Goal: Information Seeking & Learning: Stay updated

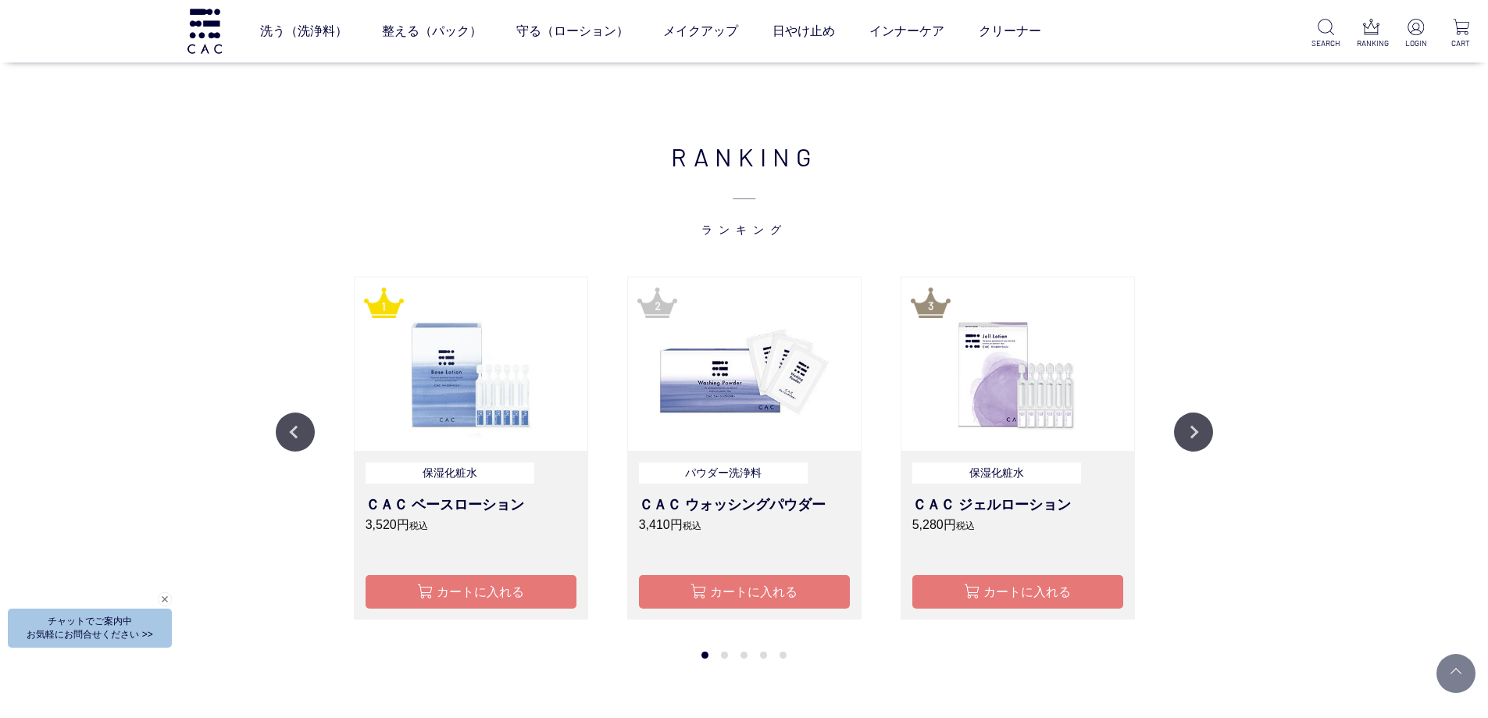
scroll to position [1797, 0]
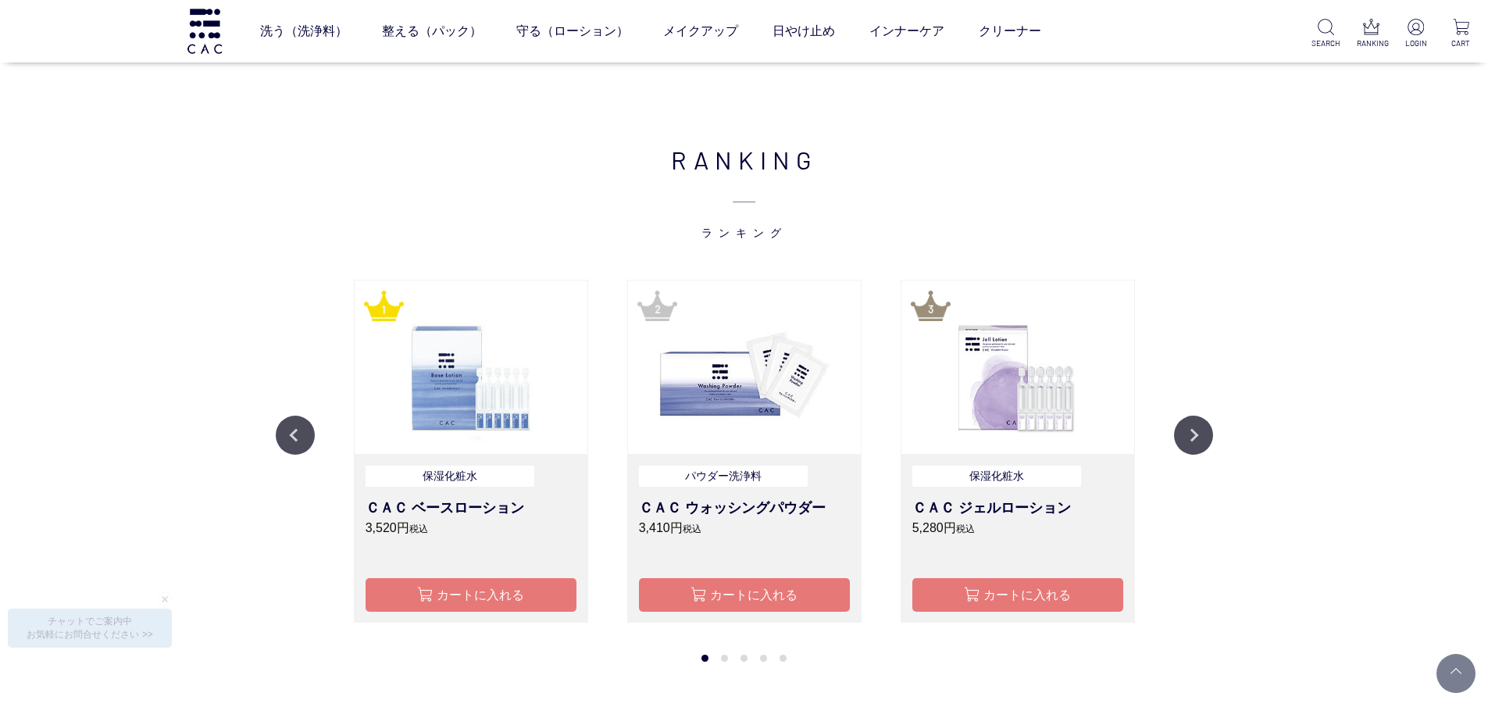
drag, startPoint x: 1329, startPoint y: 597, endPoint x: 1314, endPoint y: 595, distance: 14.9
click at [1329, 597] on div "RANKING ランキング Previous 保湿化粧水 ＣＡＣ ジェルローション 5,280円 税込 カートに入れる 保湿化粧水 ＣＡＣ ソフトローション …" at bounding box center [744, 391] width 1488 height 657
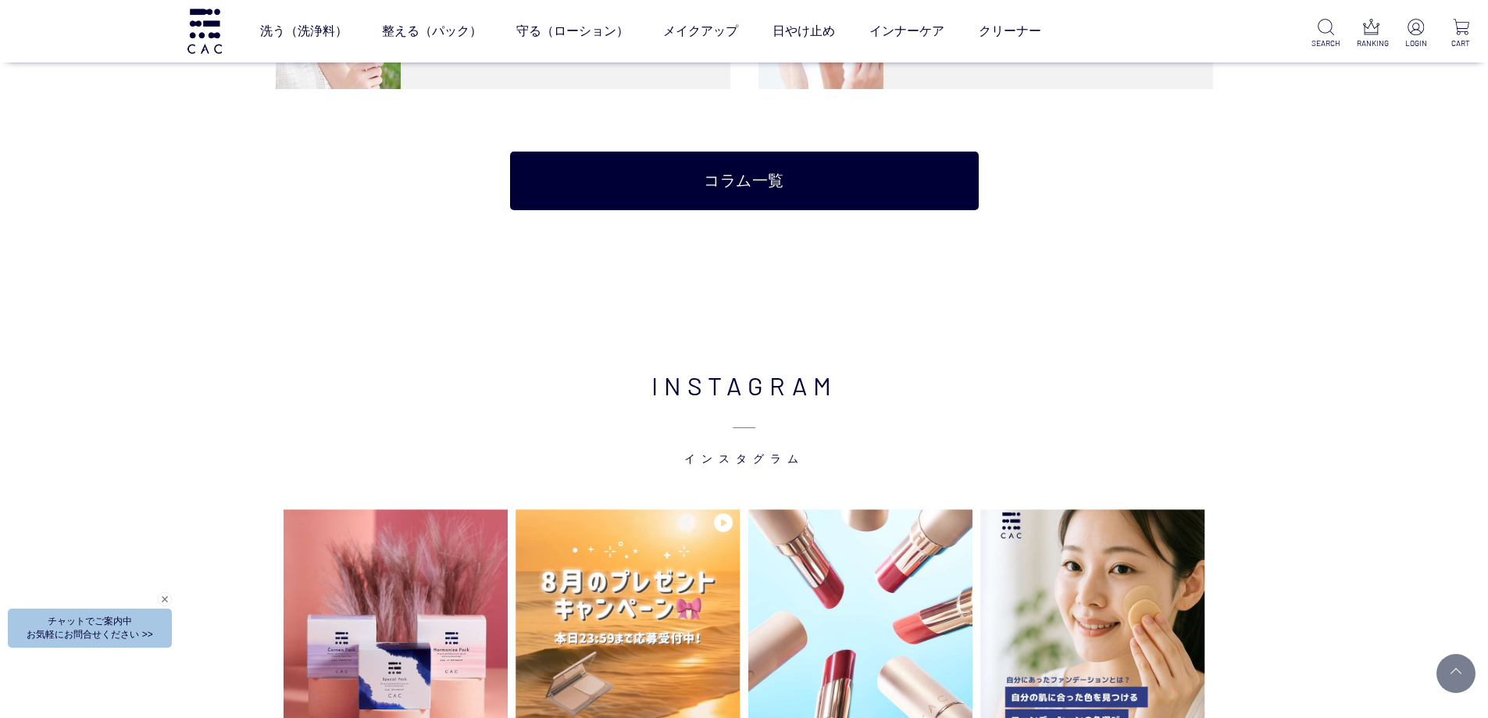
scroll to position [3985, 0]
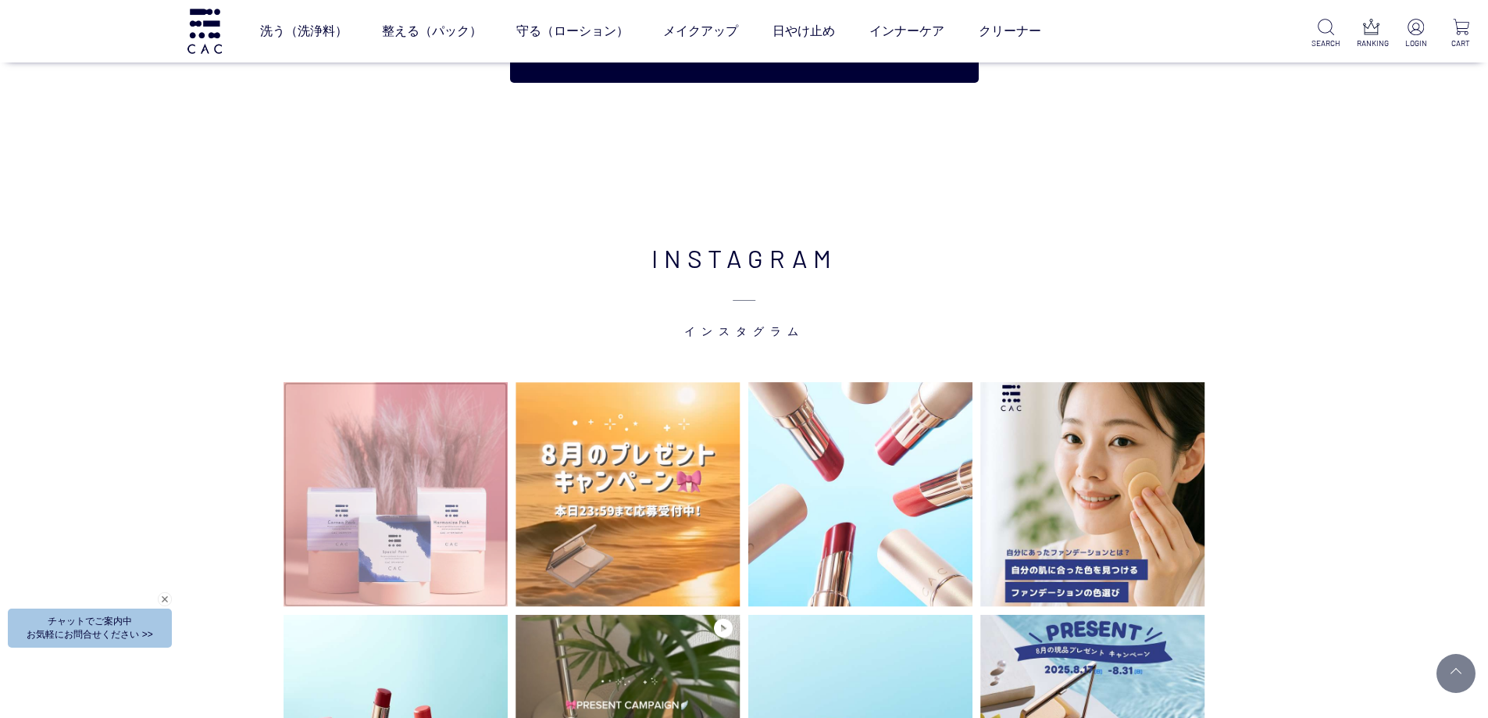
click at [441, 543] on img at bounding box center [396, 494] width 225 height 225
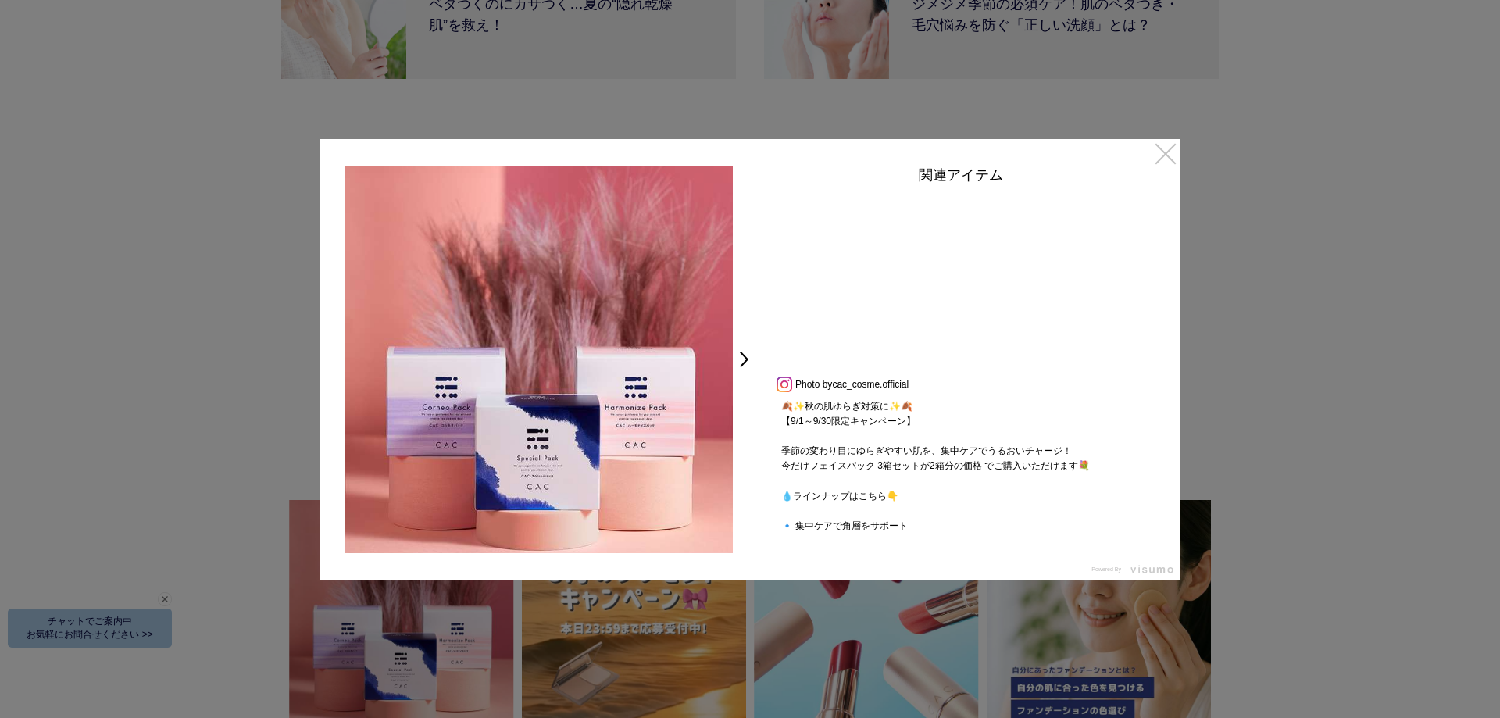
click at [1167, 150] on link "×" at bounding box center [1166, 153] width 28 height 28
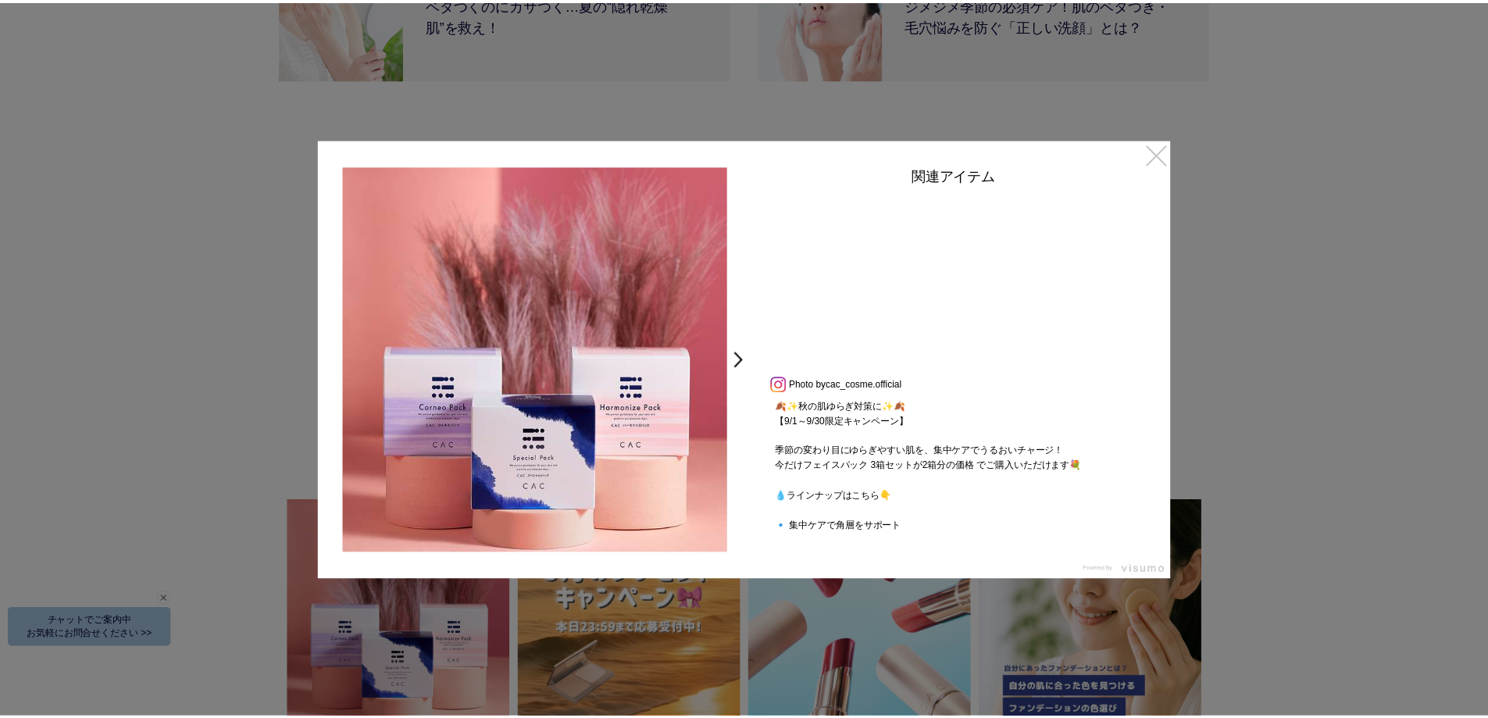
scroll to position [3985, 0]
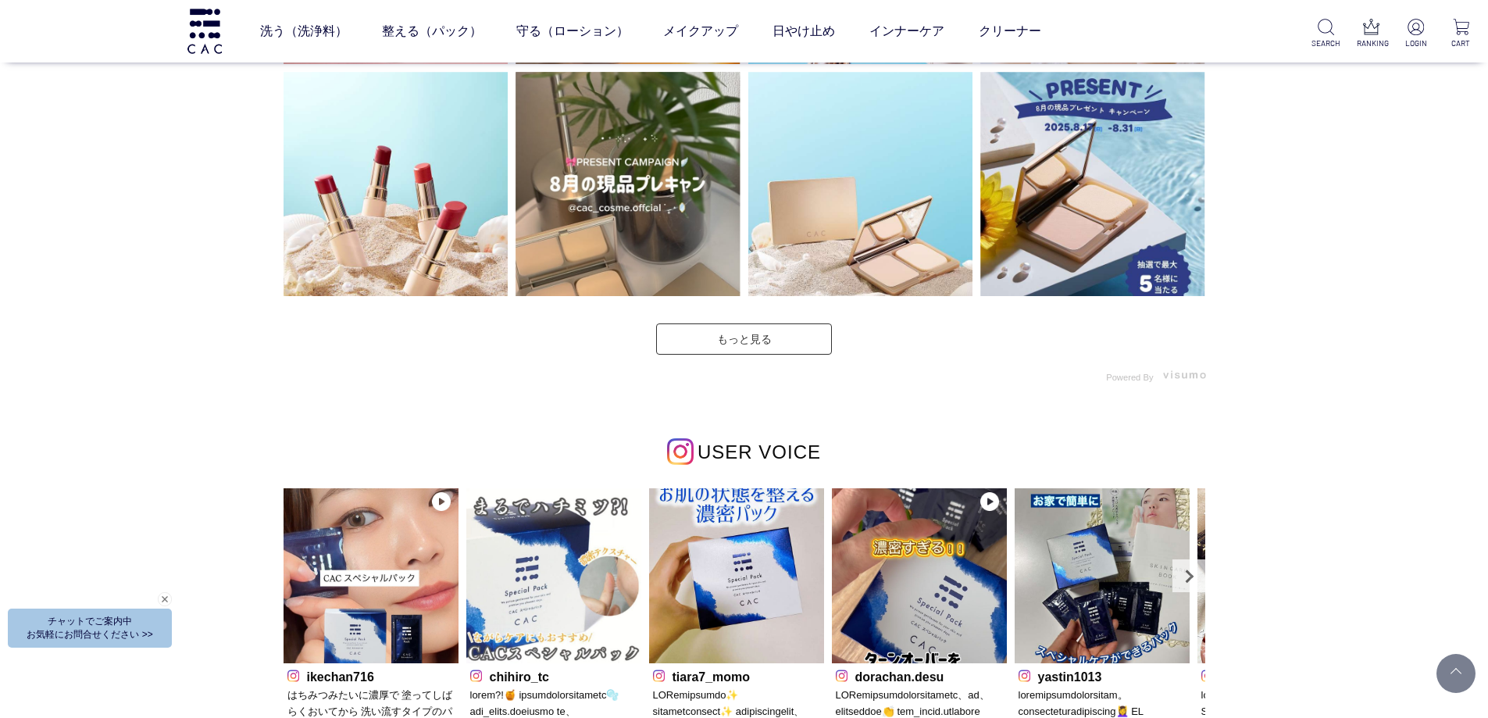
scroll to position [4762, 0]
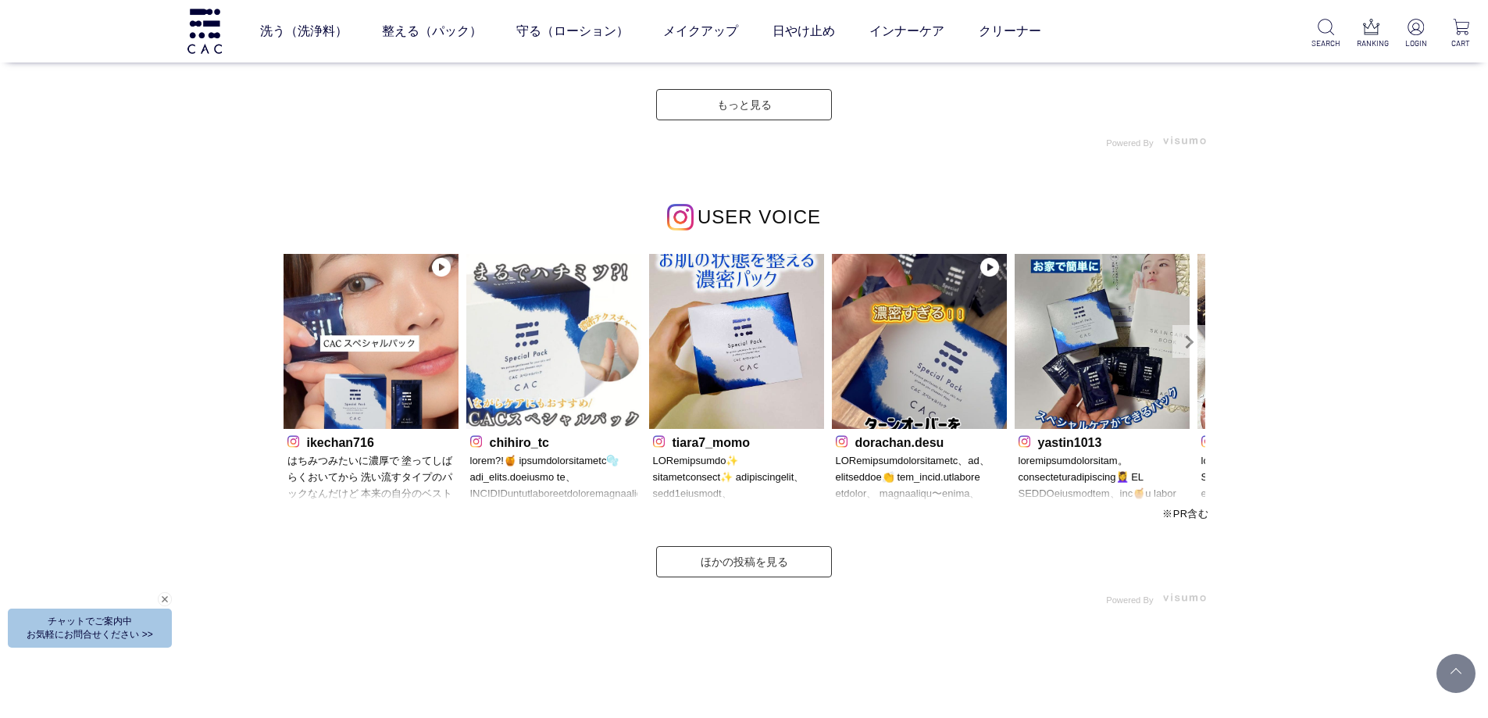
click at [1192, 337] on link "Next" at bounding box center [1189, 341] width 33 height 33
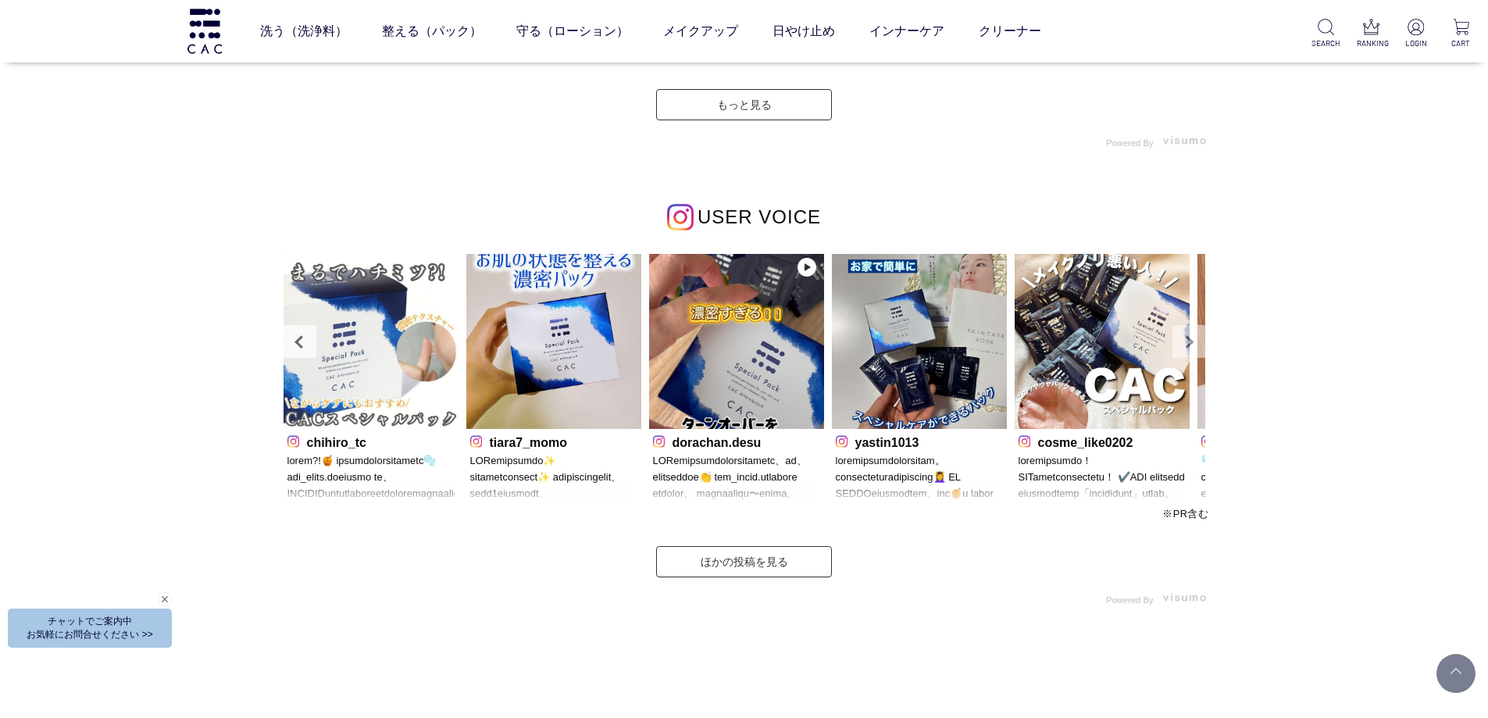
click at [1192, 337] on link "Next" at bounding box center [1189, 341] width 33 height 33
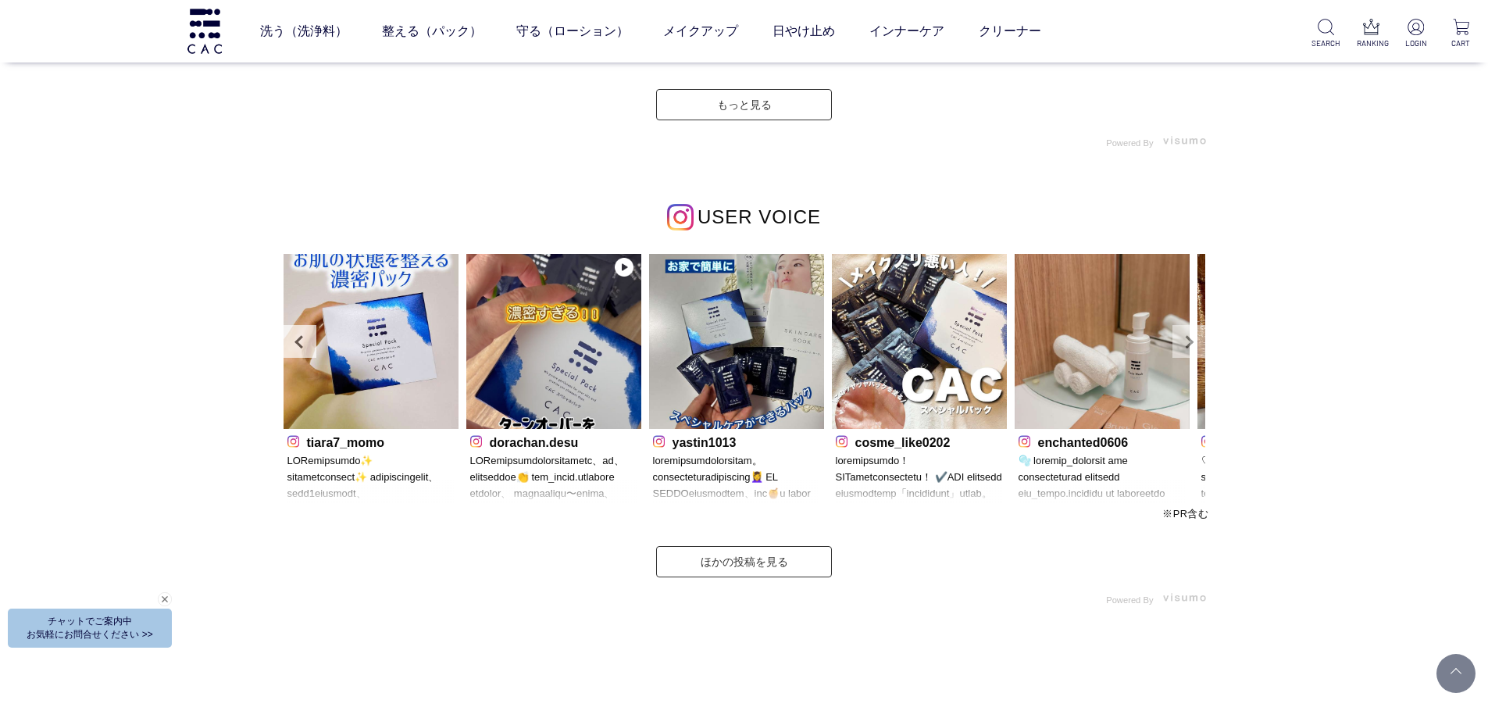
click at [1192, 337] on link "Next" at bounding box center [1189, 341] width 33 height 33
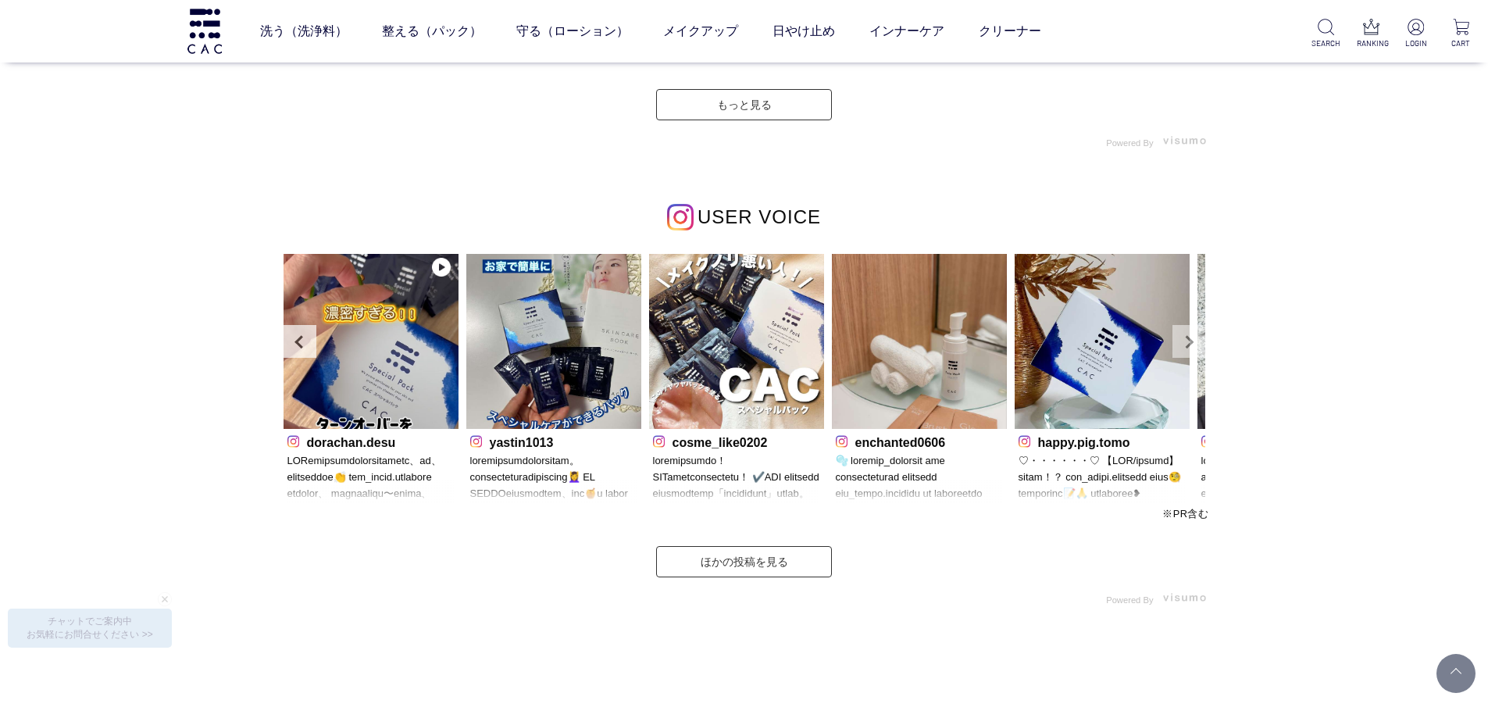
click at [1192, 337] on link "Next" at bounding box center [1189, 341] width 33 height 33
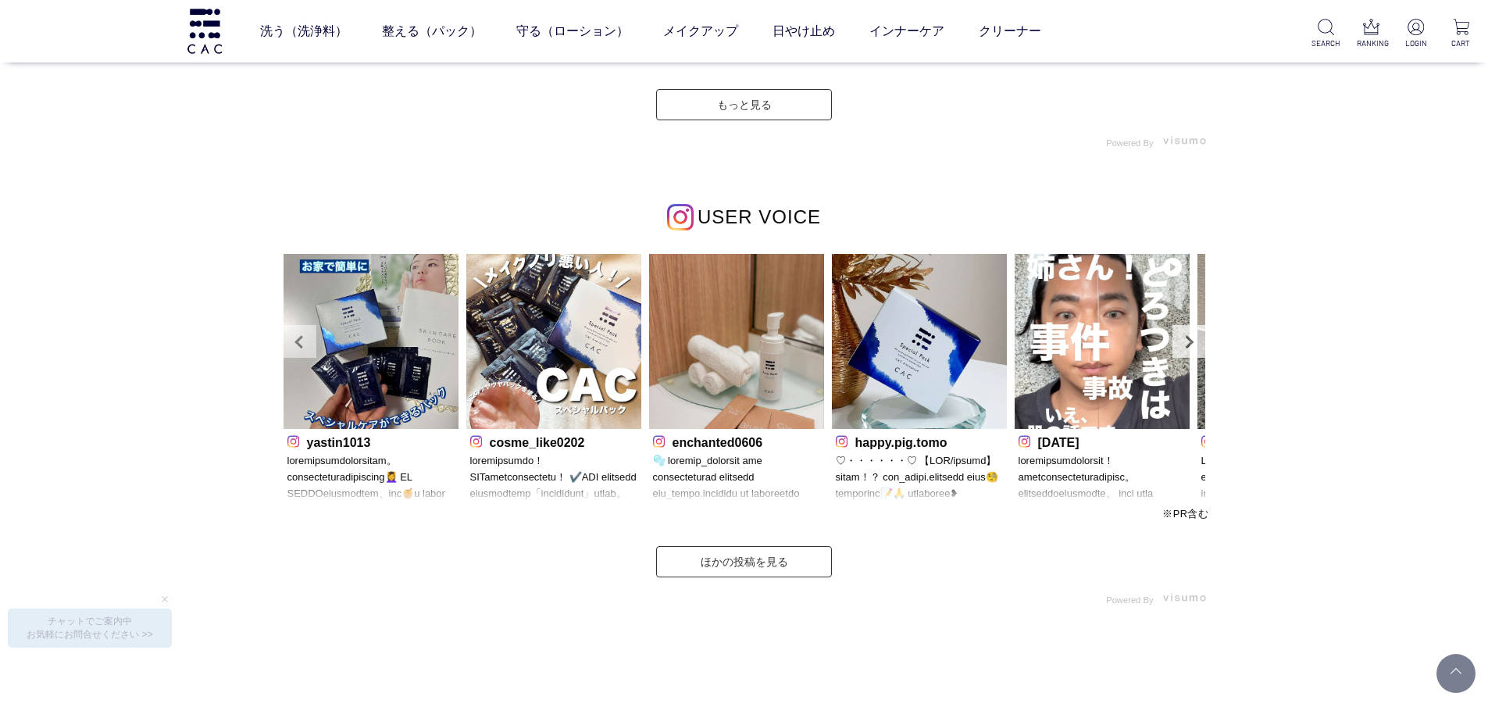
click at [305, 341] on link "Prev" at bounding box center [300, 341] width 33 height 33
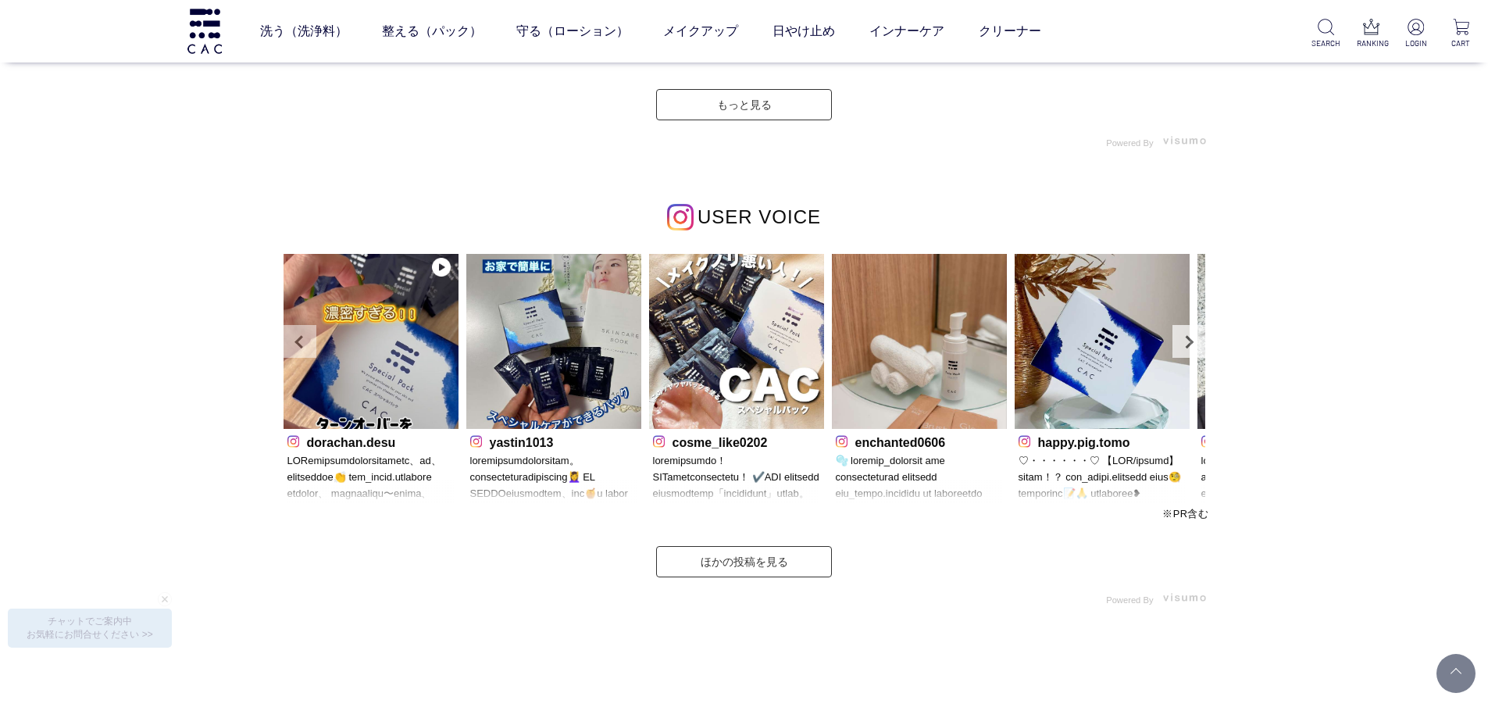
click at [305, 341] on link "Prev" at bounding box center [300, 341] width 33 height 33
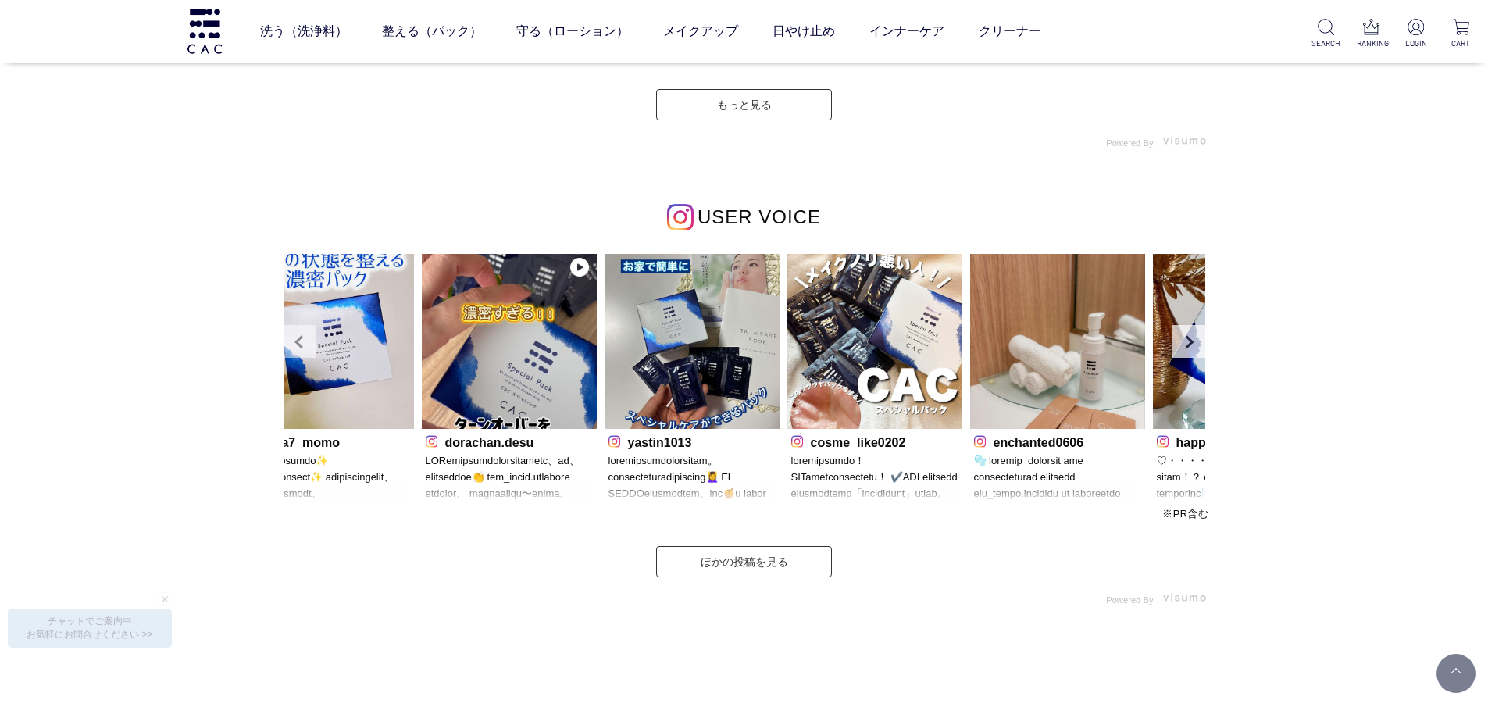
click at [305, 341] on link "Prev" at bounding box center [300, 341] width 33 height 33
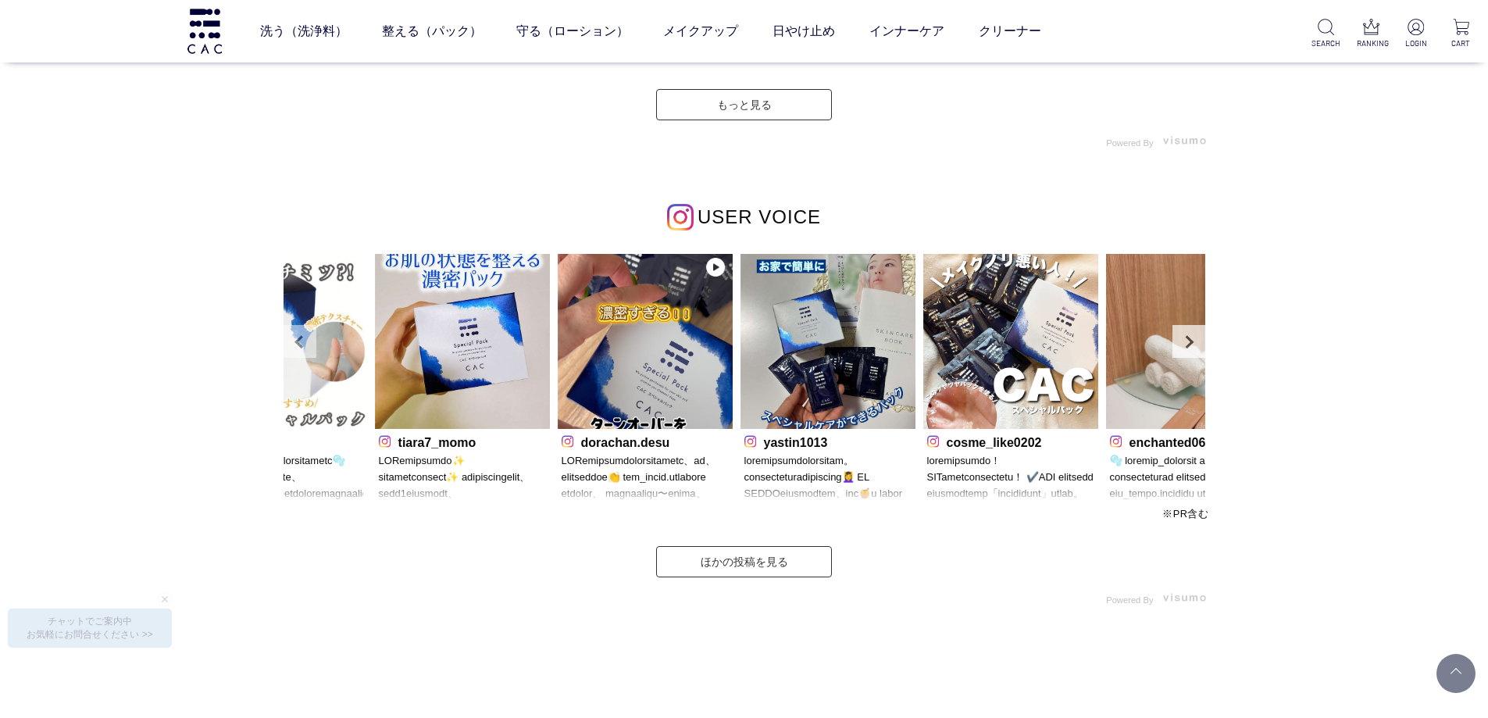
click at [305, 341] on link "Prev" at bounding box center [300, 341] width 33 height 33
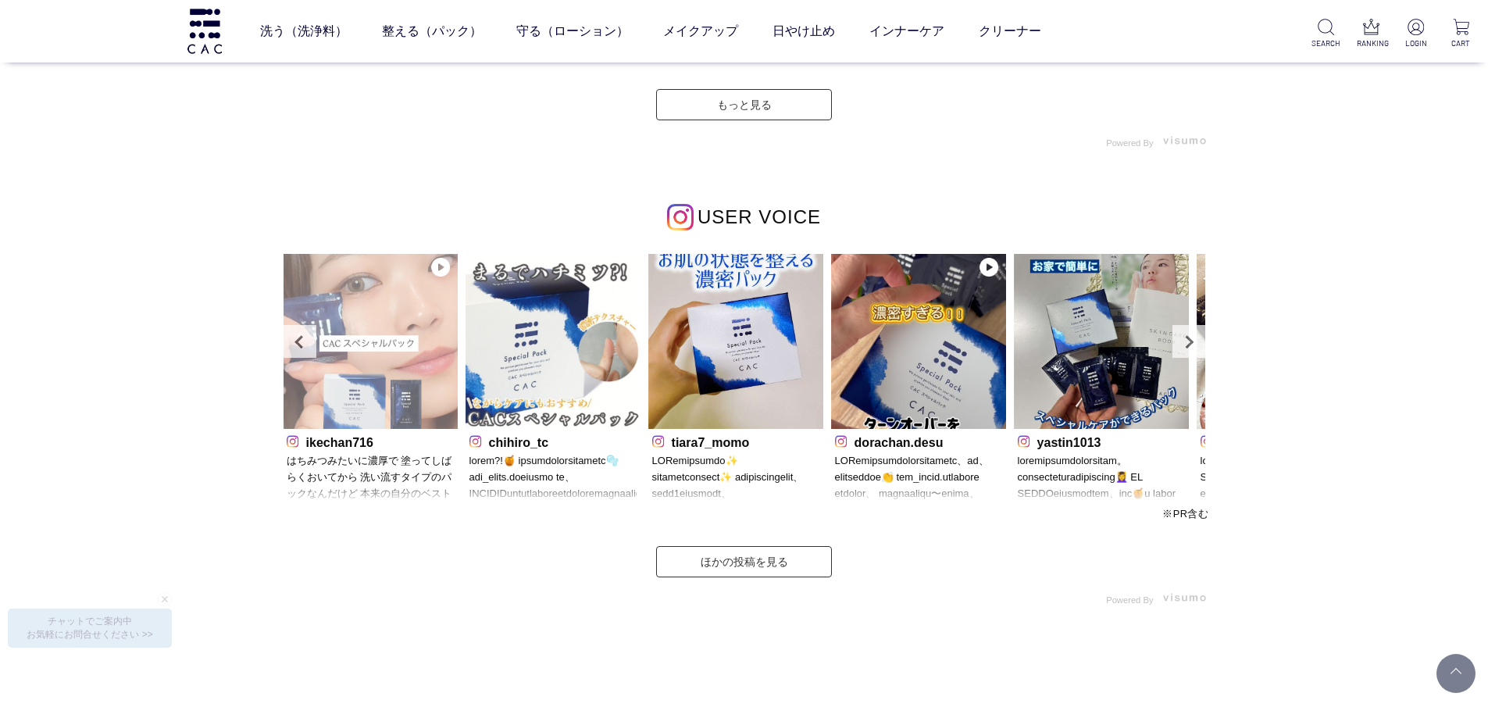
click at [305, 341] on div "ikechan716 chihiro_tc tiara7_momo" at bounding box center [745, 380] width 922 height 252
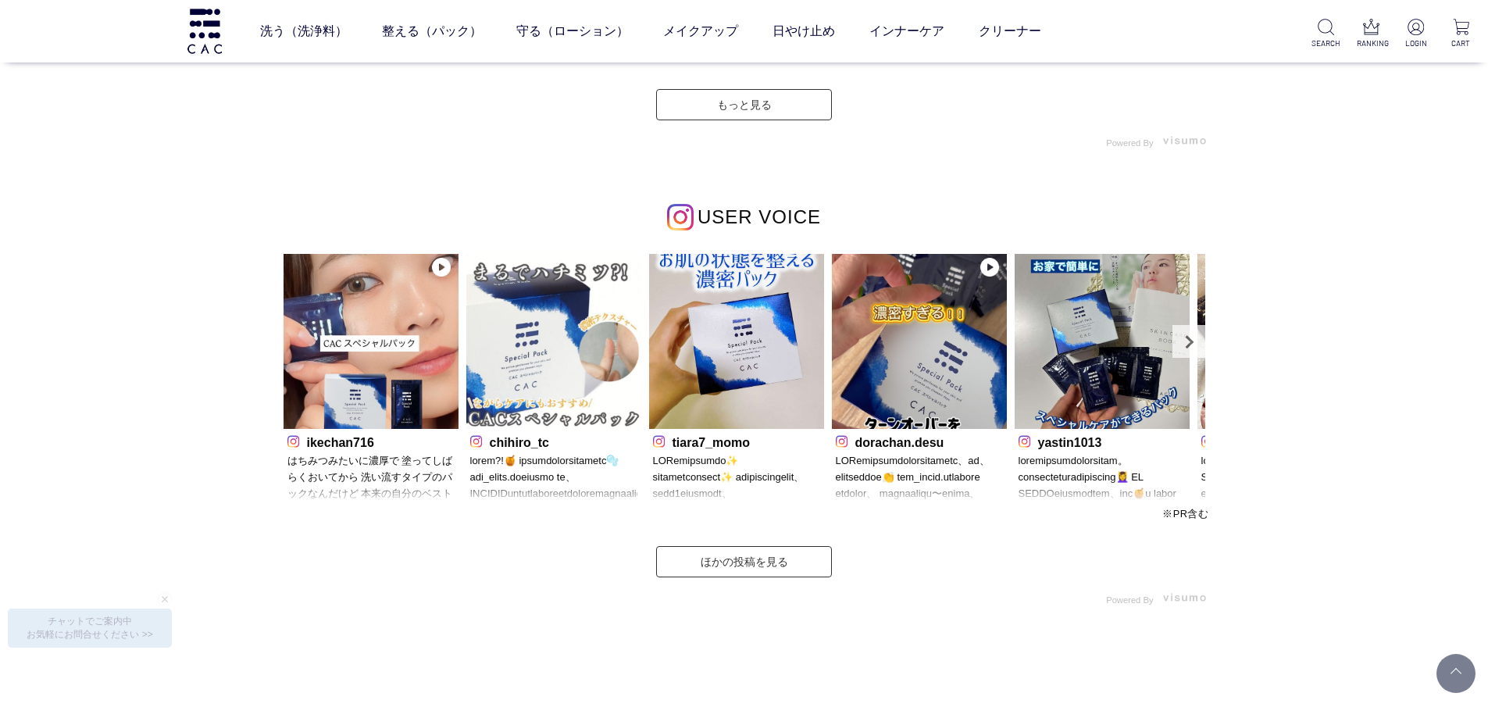
click at [176, 343] on div "INSTAGRAM インスタグラム" at bounding box center [744, 36] width 1488 height 1304
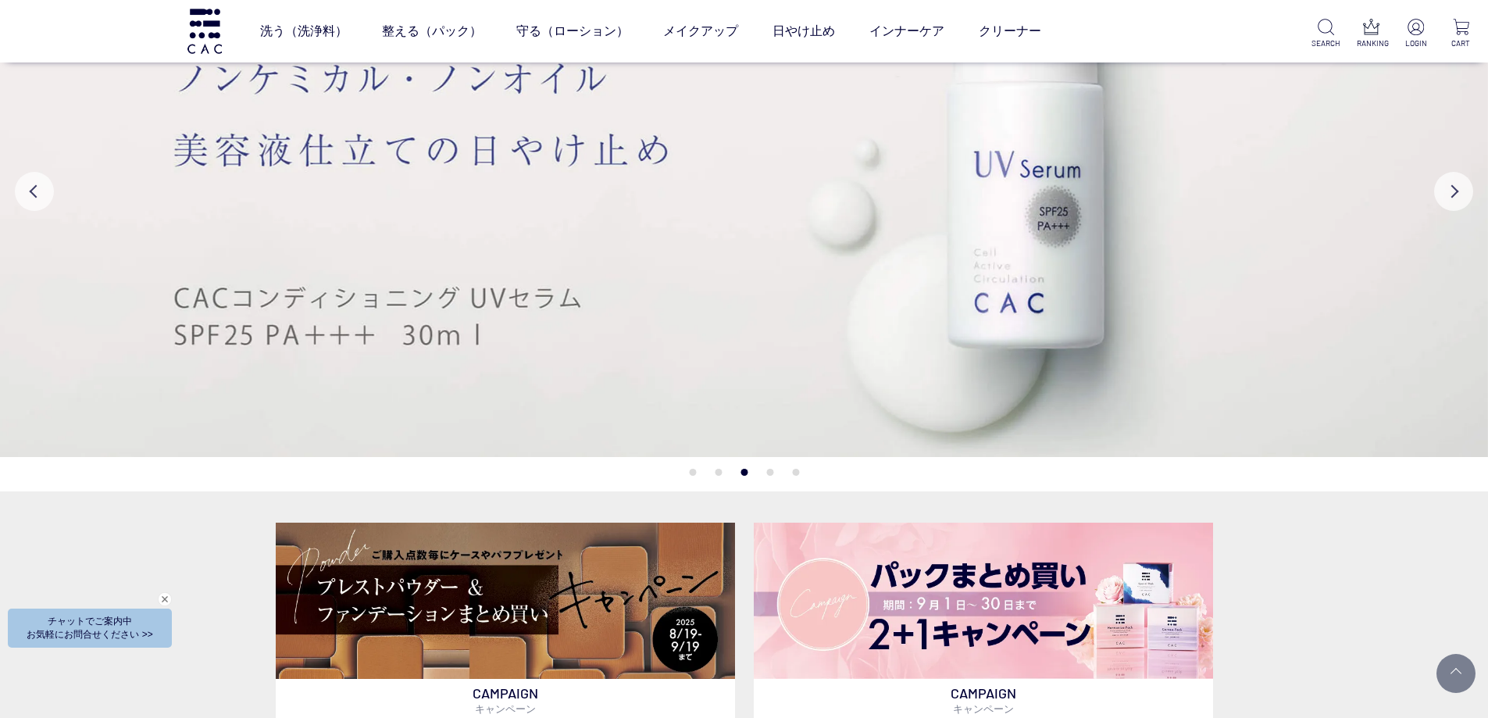
scroll to position [313, 0]
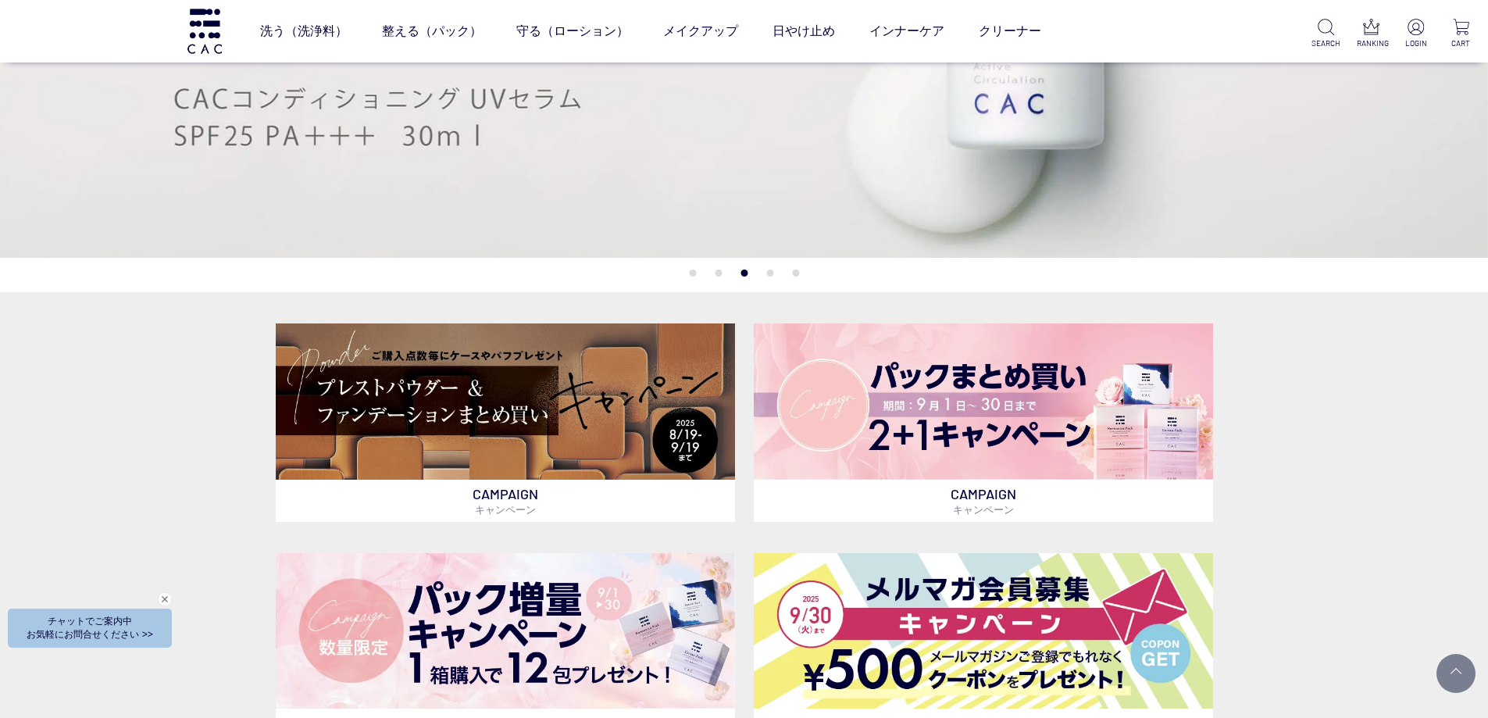
click at [695, 271] on button "1" at bounding box center [692, 273] width 7 height 7
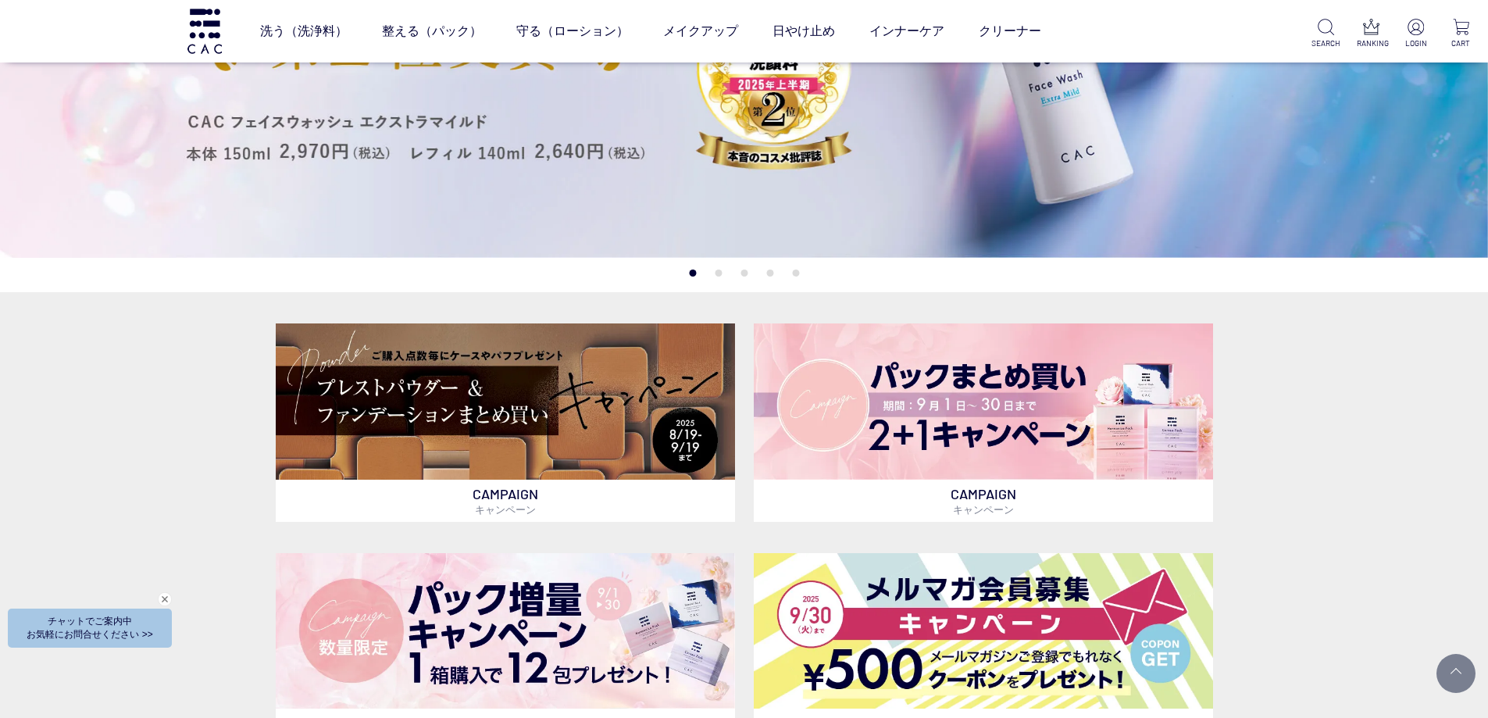
click at [716, 272] on button "2" at bounding box center [718, 273] width 7 height 7
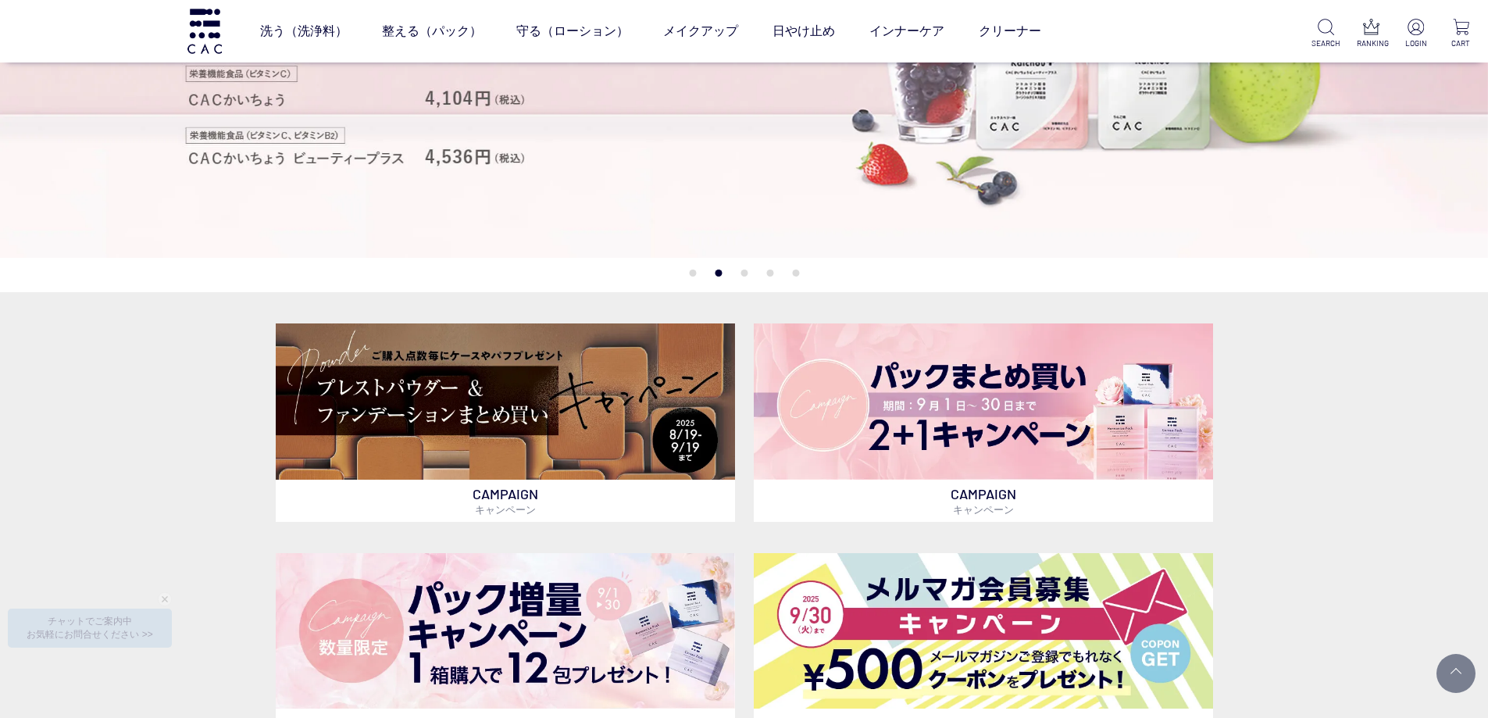
click at [745, 273] on button "3" at bounding box center [744, 273] width 7 height 7
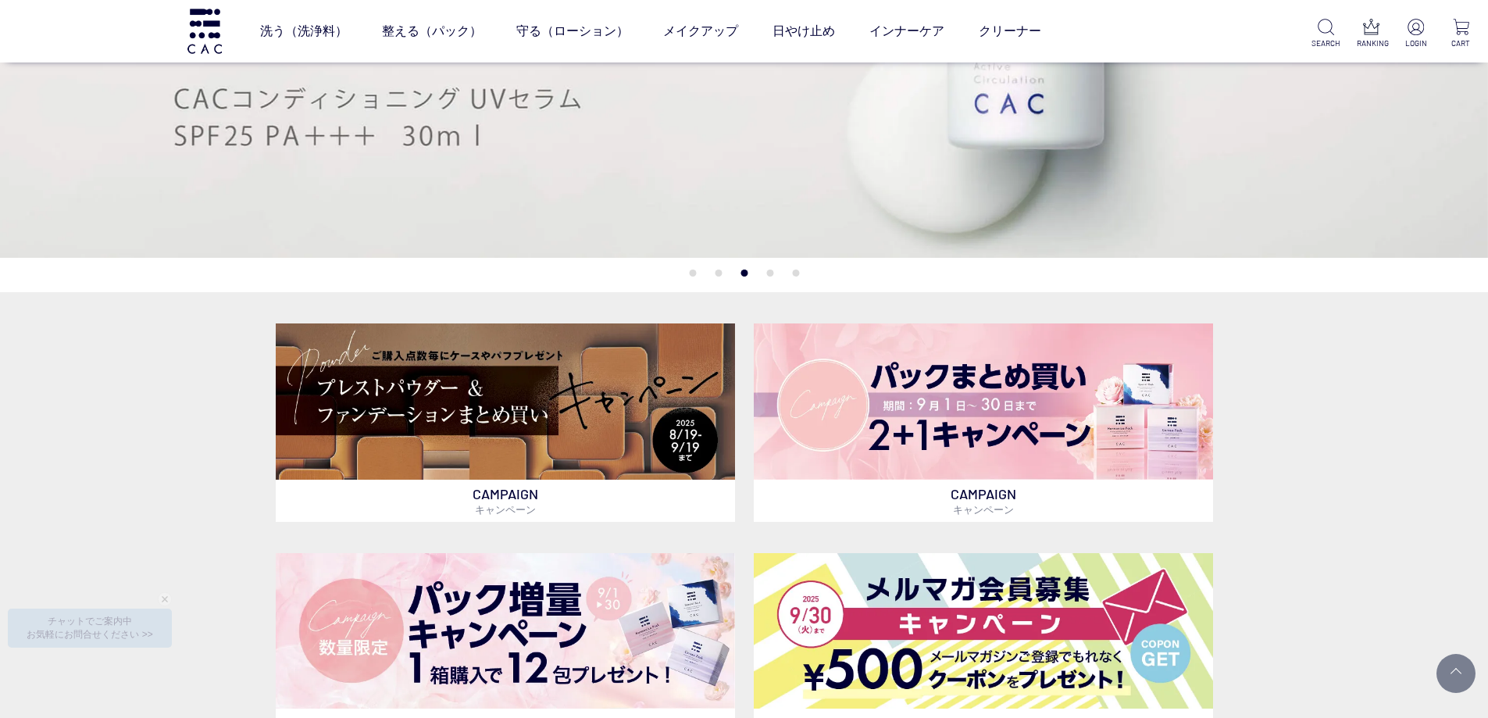
click at [772, 272] on button "4" at bounding box center [769, 273] width 7 height 7
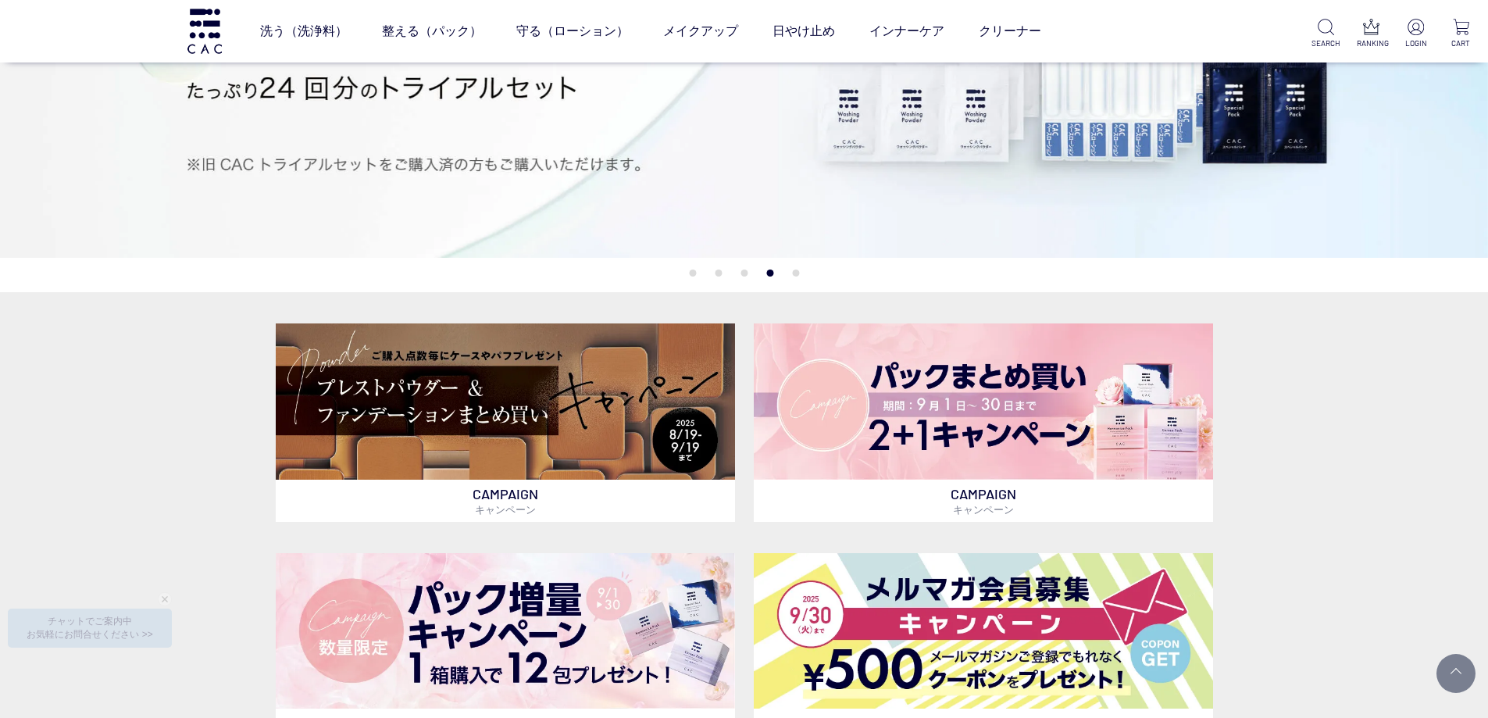
click at [792, 272] on button "5" at bounding box center [795, 273] width 7 height 7
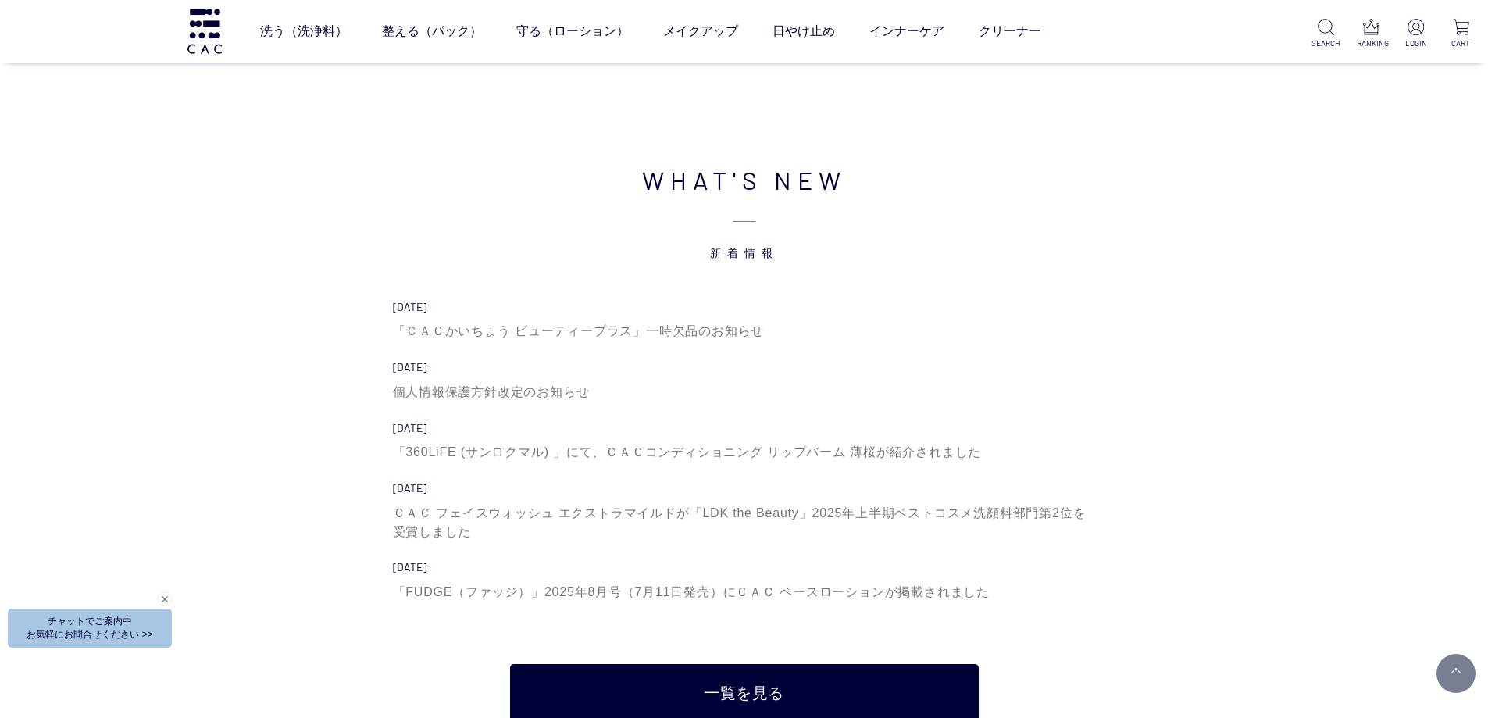
scroll to position [5313, 0]
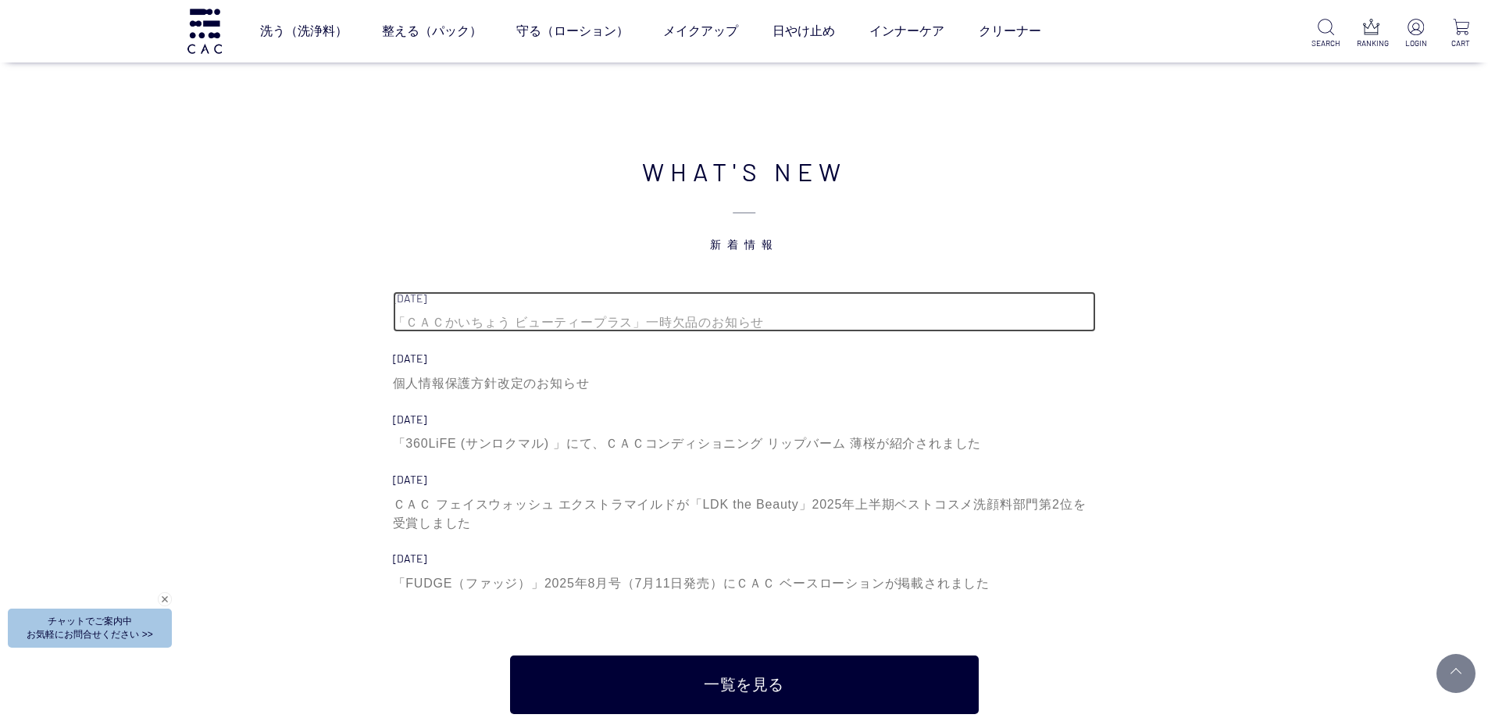
click at [554, 321] on div "「ＣＡＣかいちょう ビューティープラス」一時欠品のお知らせ" at bounding box center [744, 322] width 703 height 19
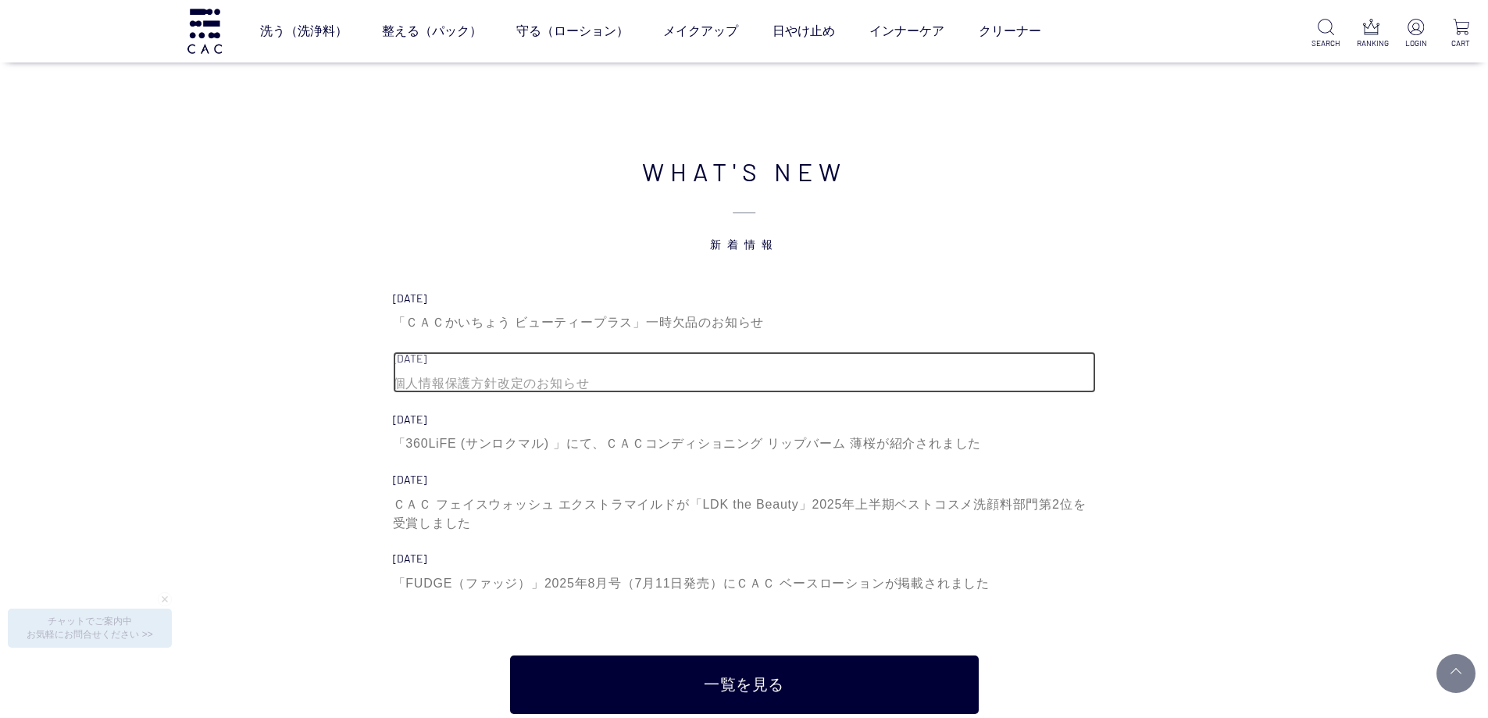
click at [463, 388] on div "個人情報保護方針改定のお知らせ" at bounding box center [744, 383] width 703 height 19
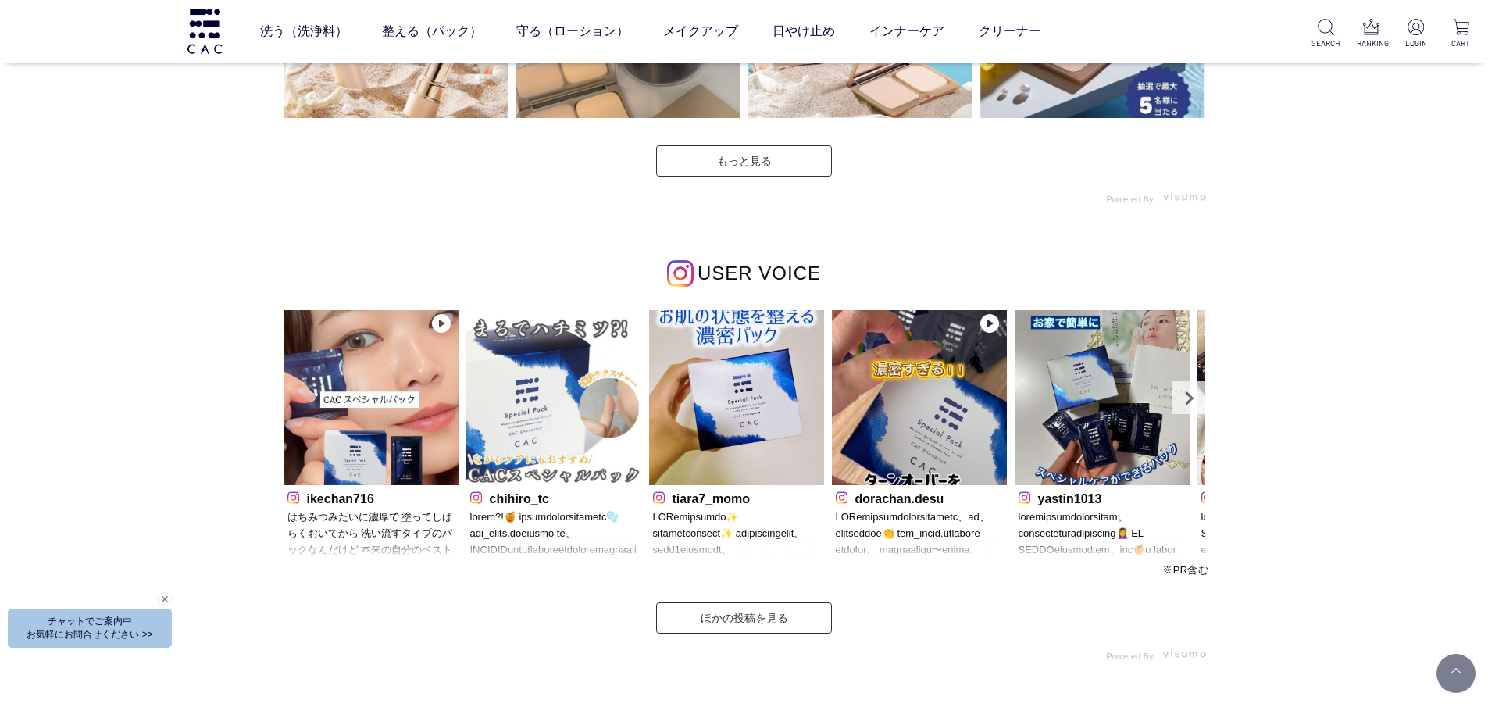
scroll to position [4688, 0]
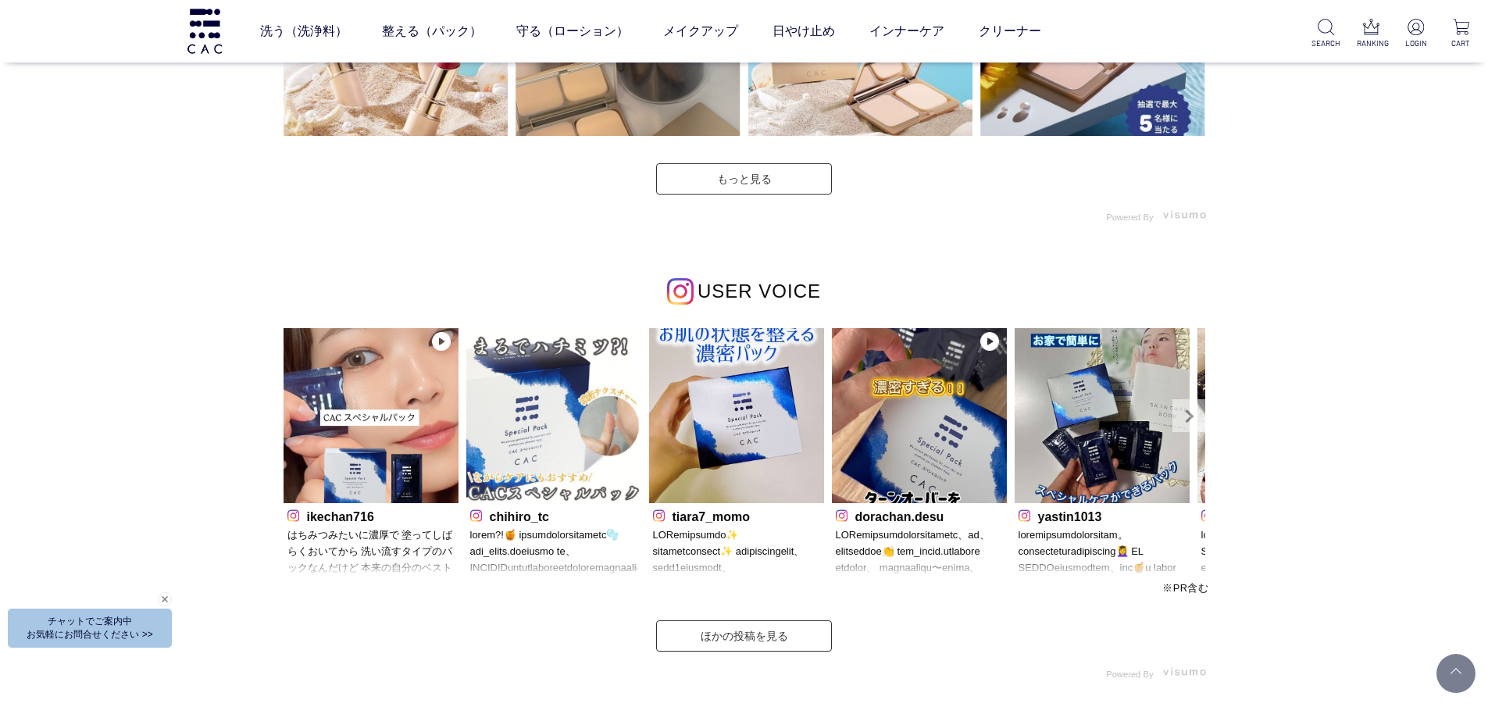
click at [1195, 415] on link "Next" at bounding box center [1189, 415] width 33 height 33
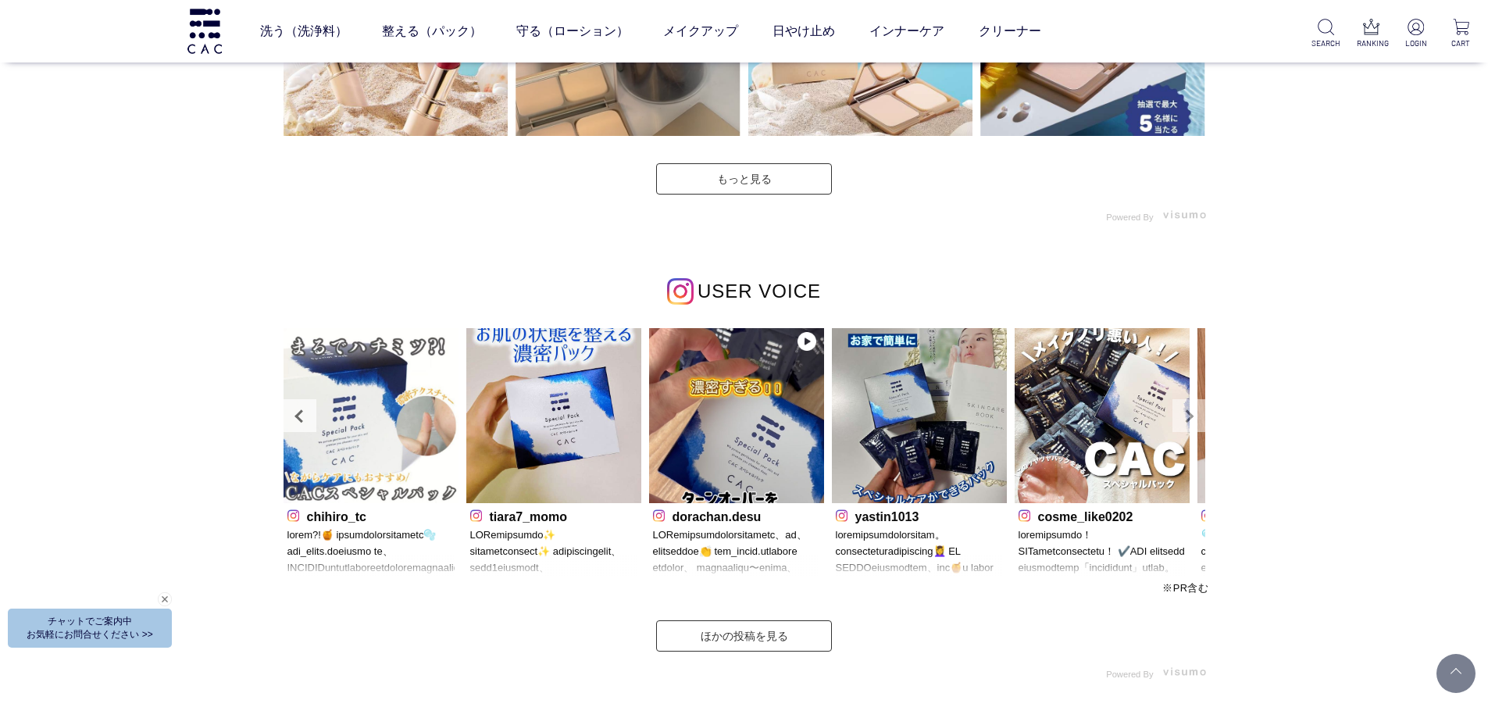
click at [1195, 415] on link "Next" at bounding box center [1189, 415] width 33 height 33
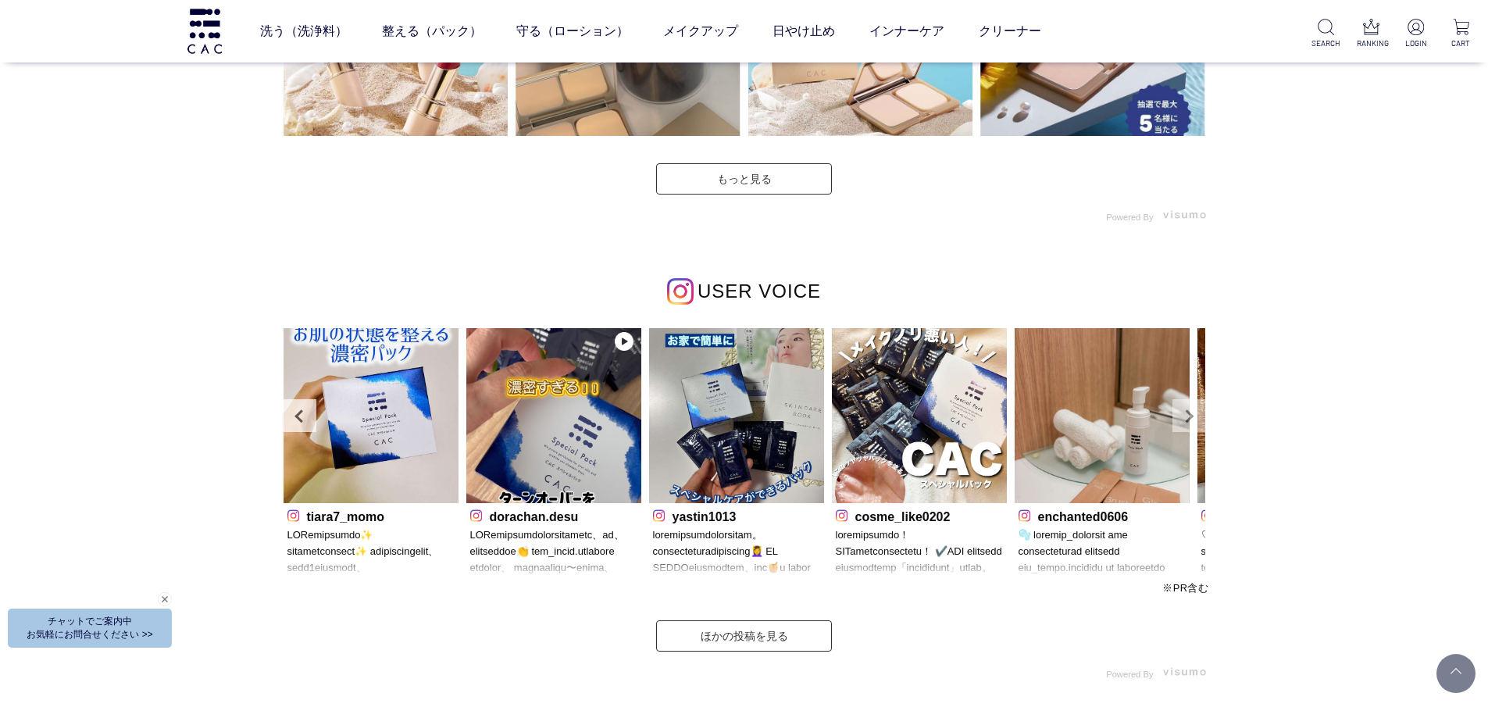
click at [1195, 415] on link "Next" at bounding box center [1189, 415] width 33 height 33
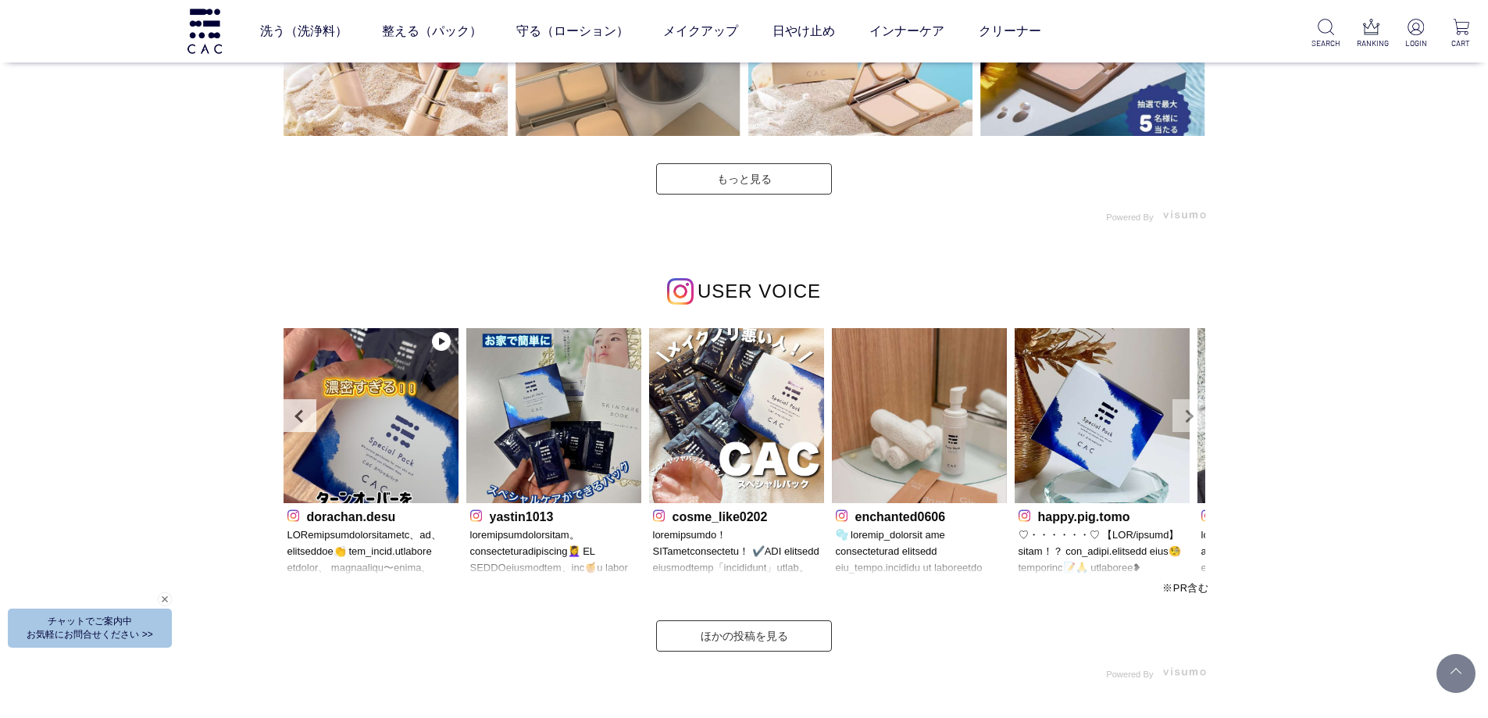
click at [1195, 415] on link "Next" at bounding box center [1189, 415] width 33 height 33
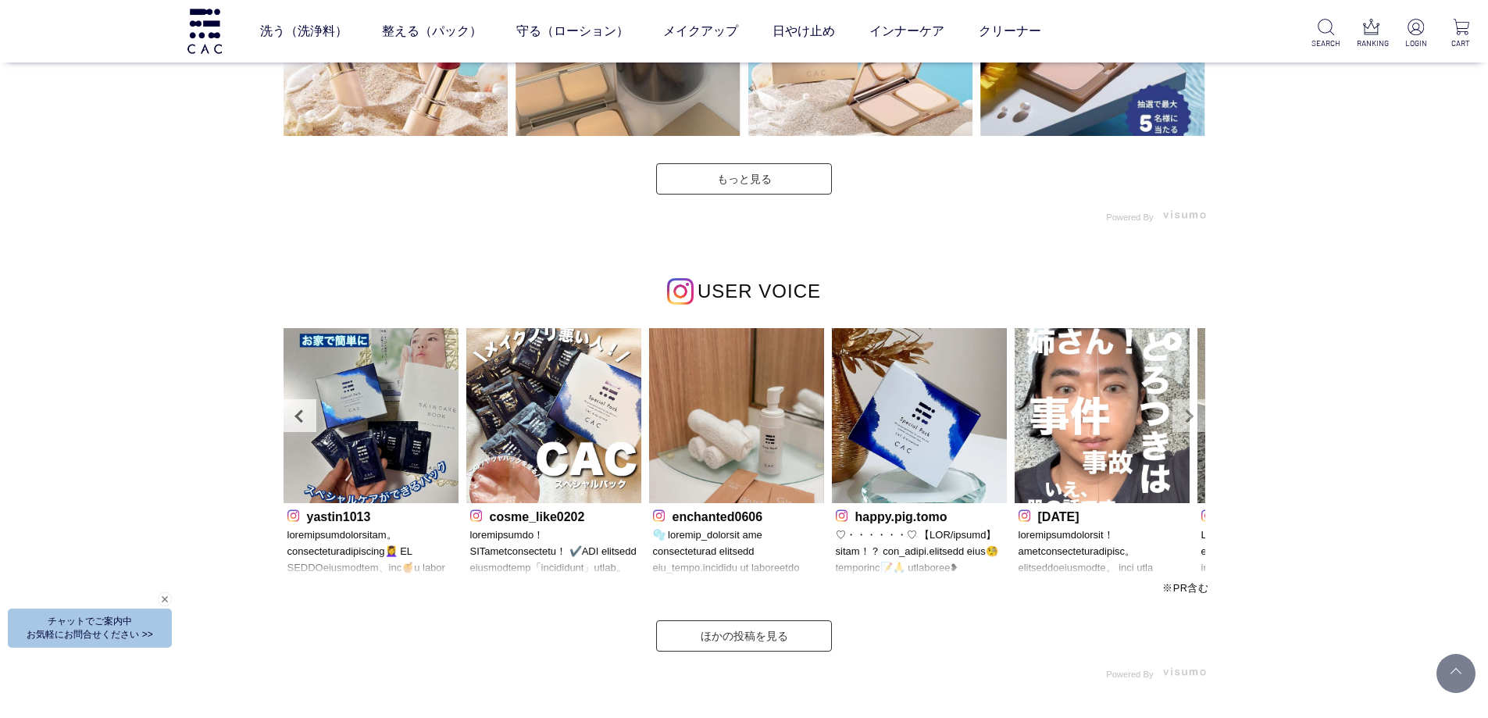
click at [1195, 415] on link "Next" at bounding box center [1189, 415] width 33 height 33
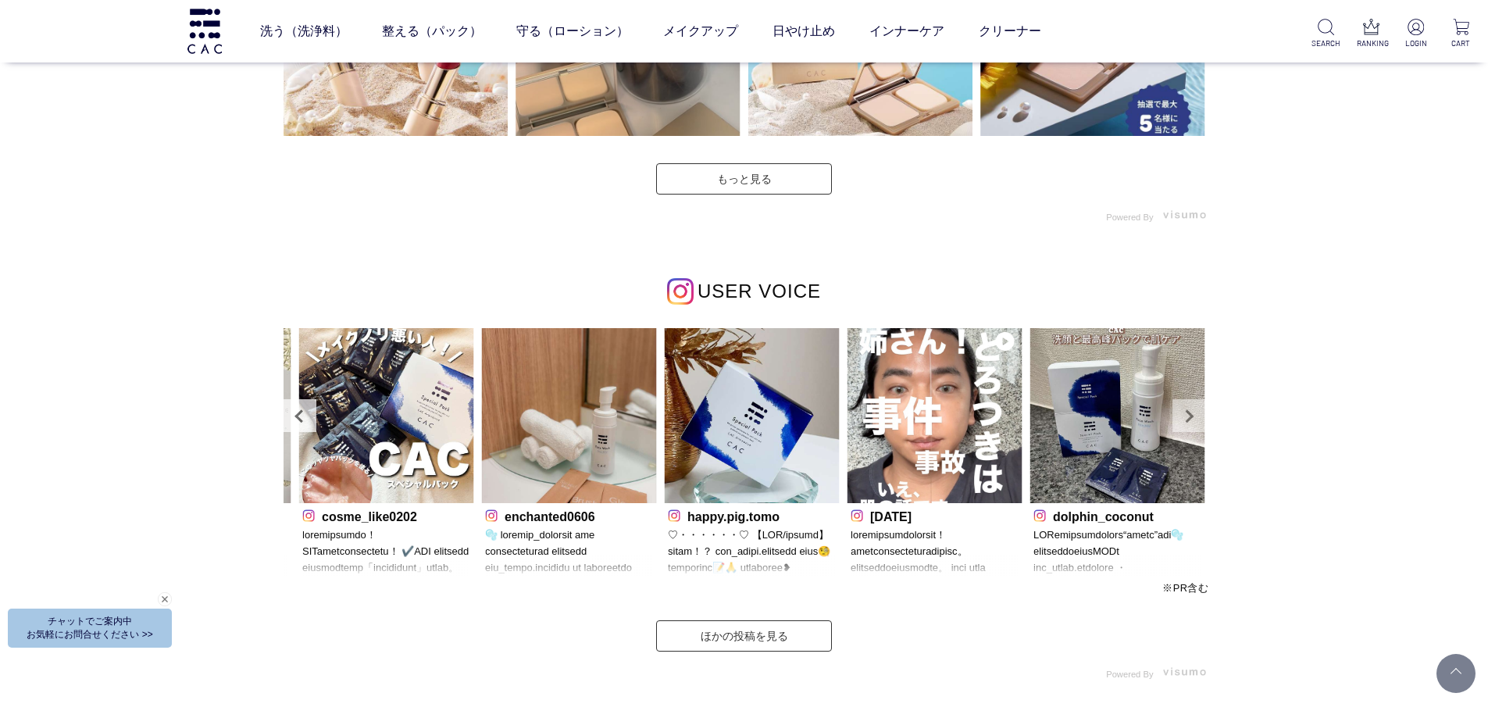
click at [1195, 415] on link "Next" at bounding box center [1189, 415] width 33 height 33
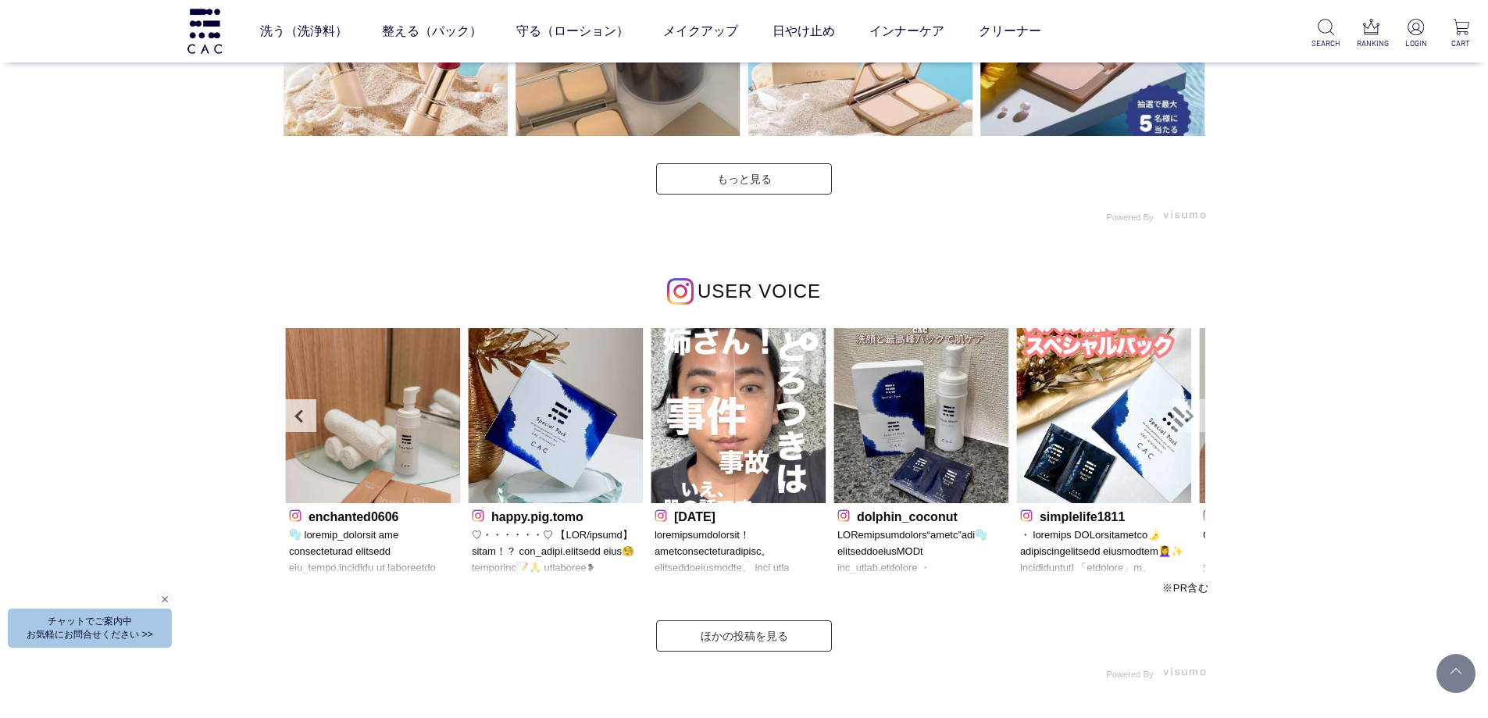
click at [1195, 415] on link "Next" at bounding box center [1189, 415] width 33 height 33
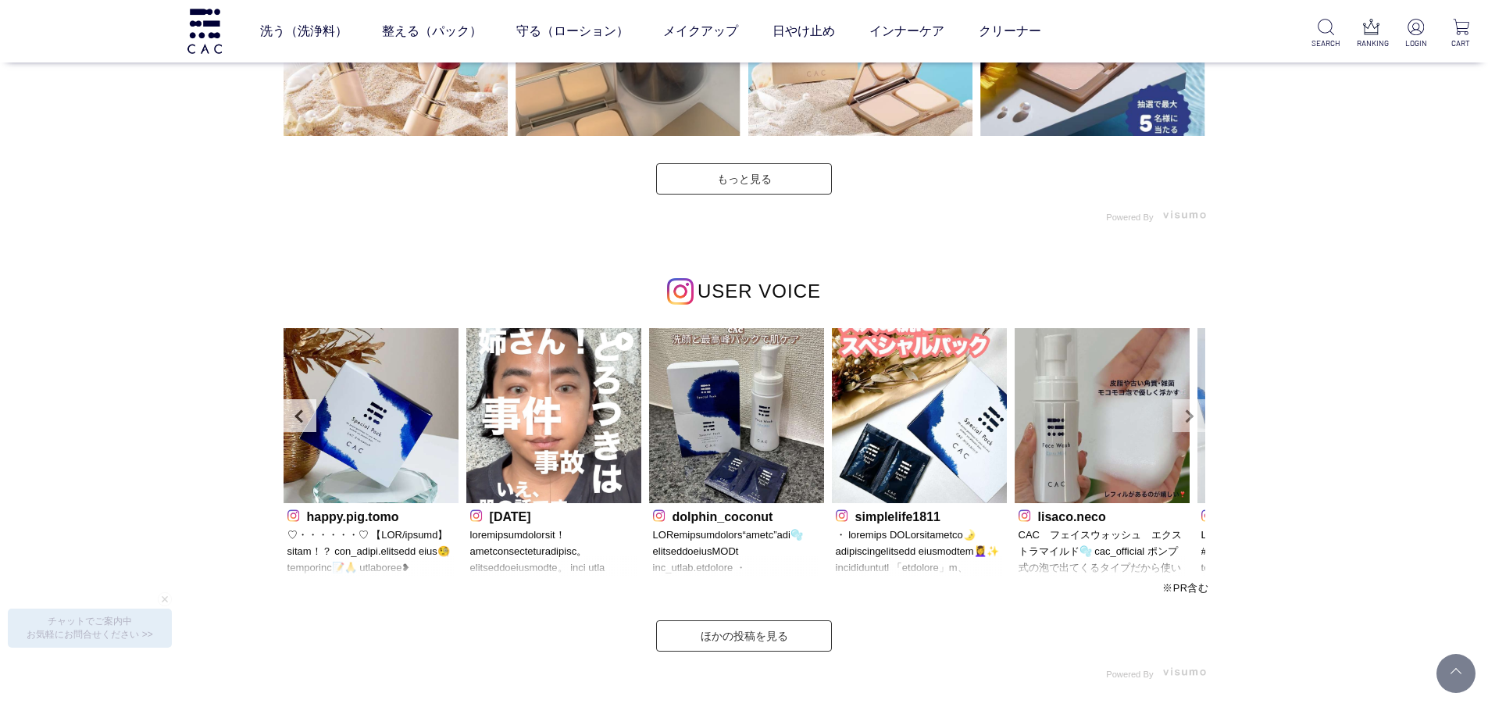
click at [1195, 415] on link "Next" at bounding box center [1189, 415] width 33 height 33
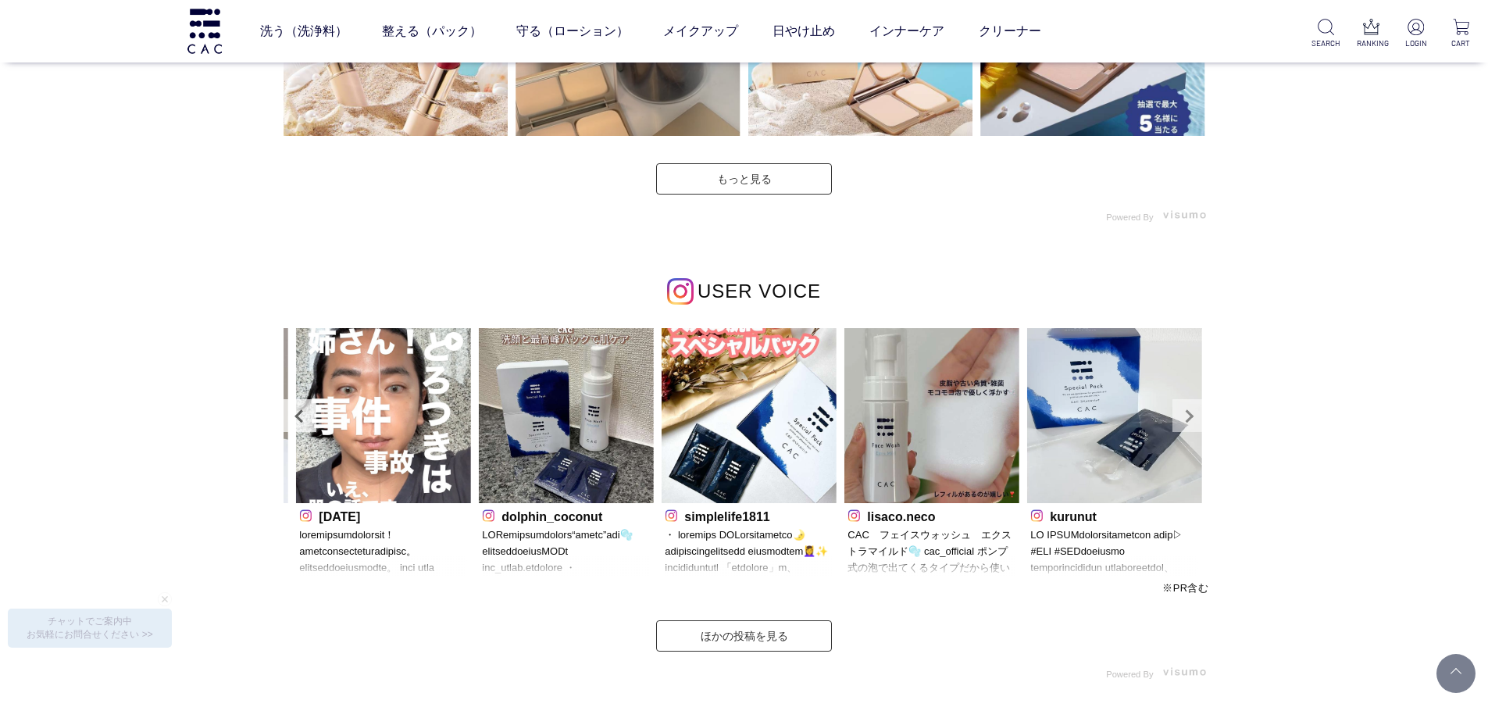
click at [1195, 415] on link "Next" at bounding box center [1189, 415] width 33 height 33
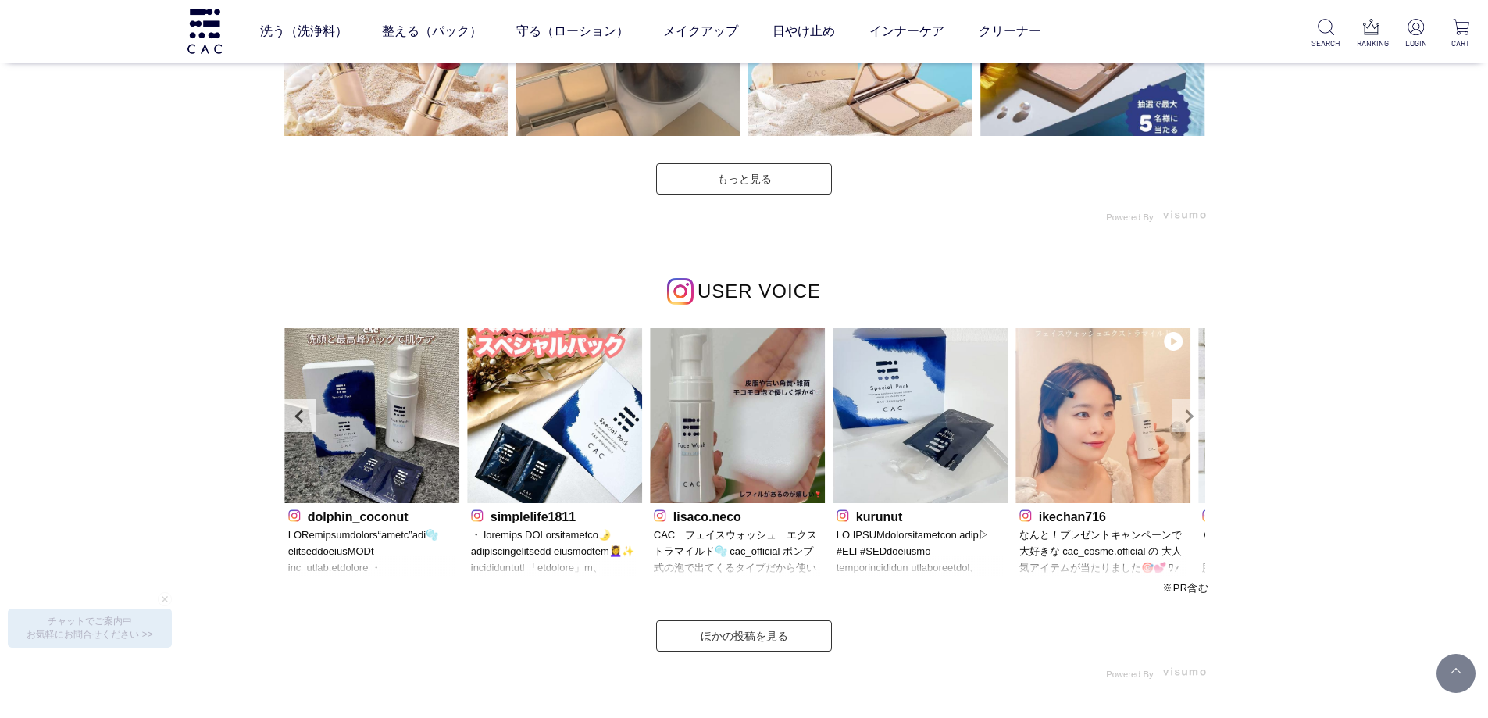
click at [1195, 415] on link "Next" at bounding box center [1189, 415] width 33 height 33
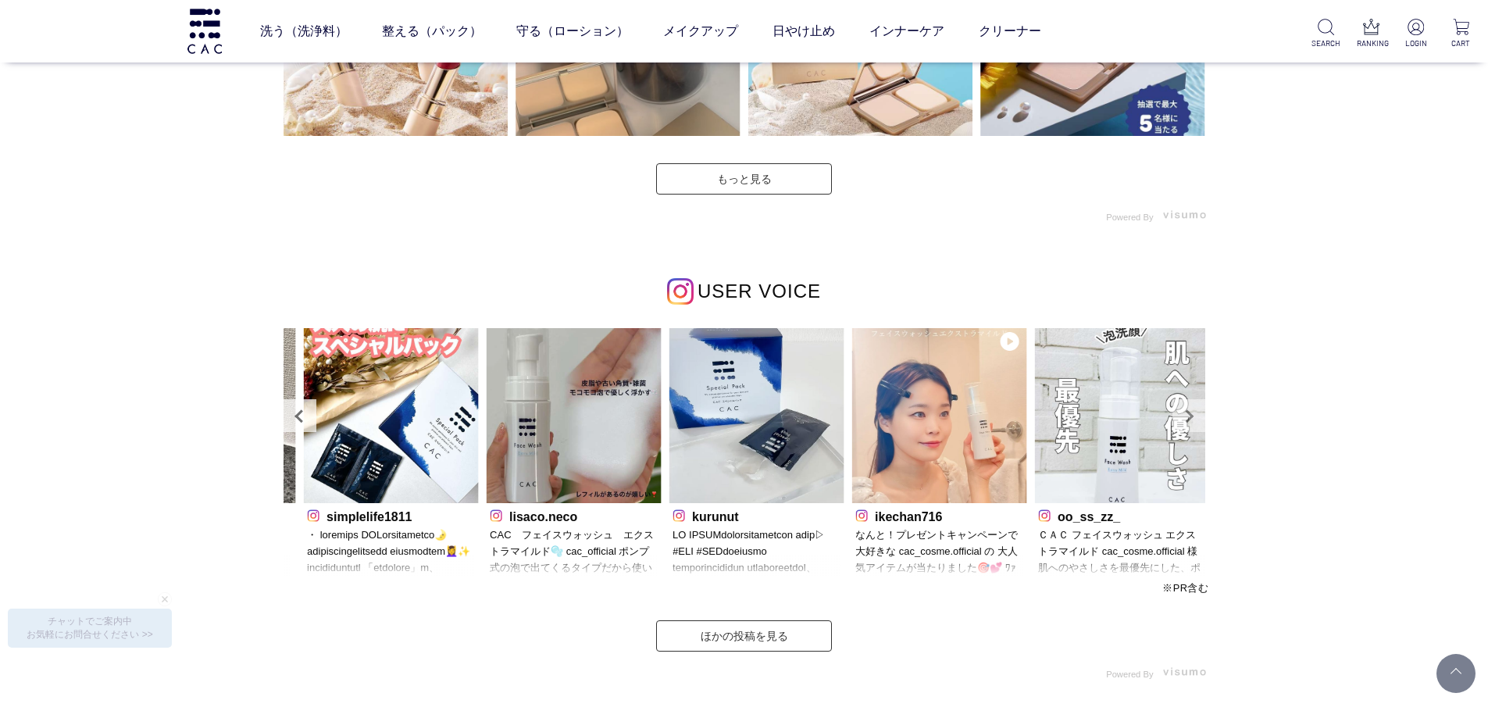
click at [1195, 415] on link "Next" at bounding box center [1189, 415] width 33 height 33
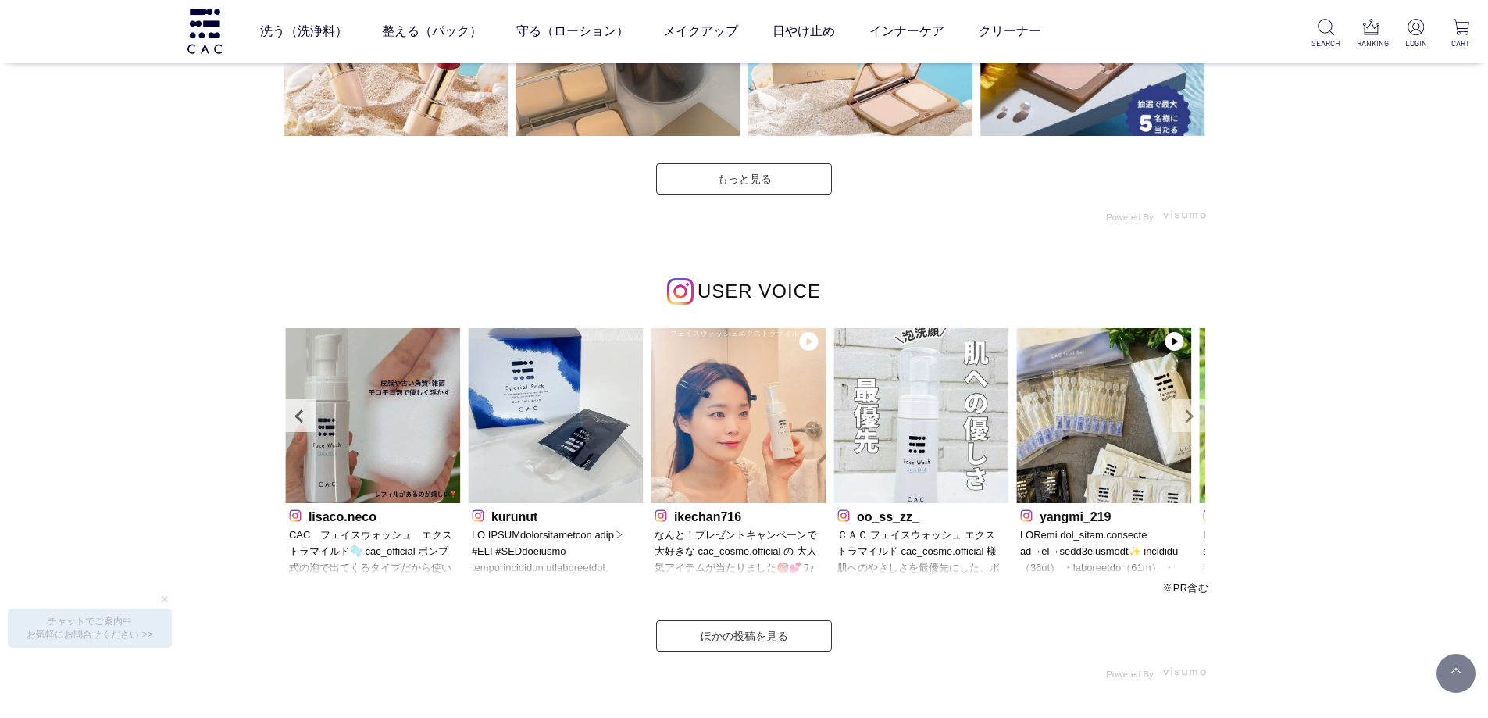
click at [1195, 415] on link "Next" at bounding box center [1189, 415] width 33 height 33
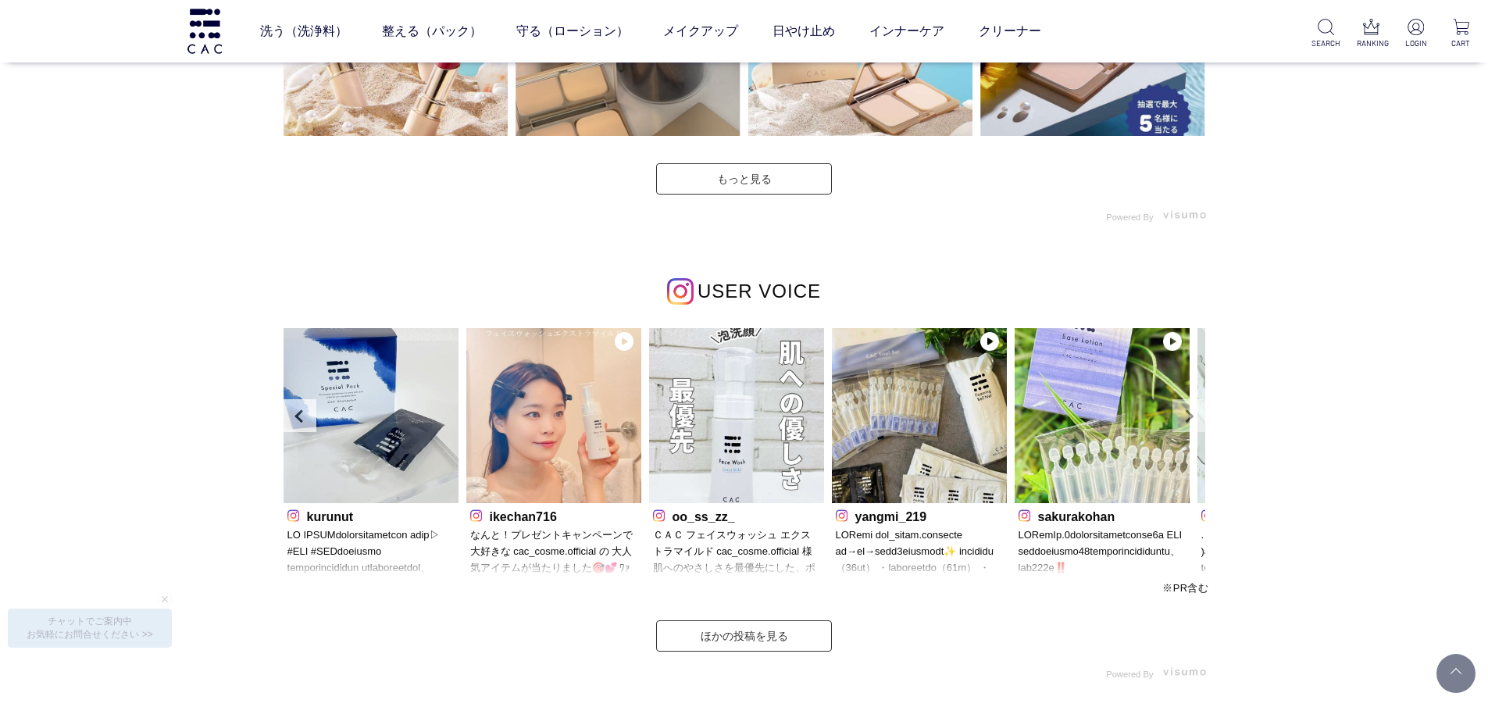
click at [1195, 415] on link "Next" at bounding box center [1189, 415] width 33 height 33
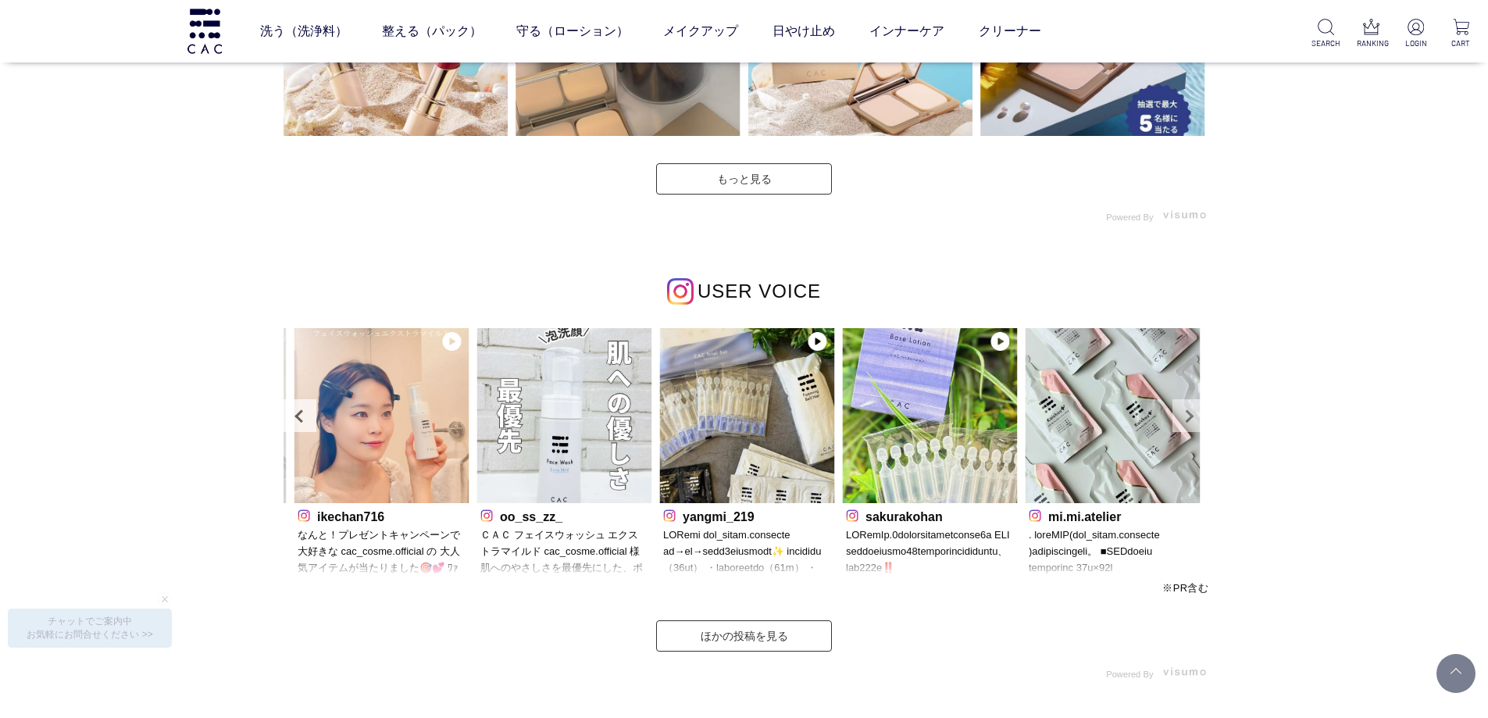
click at [1195, 415] on link "Next" at bounding box center [1189, 415] width 33 height 33
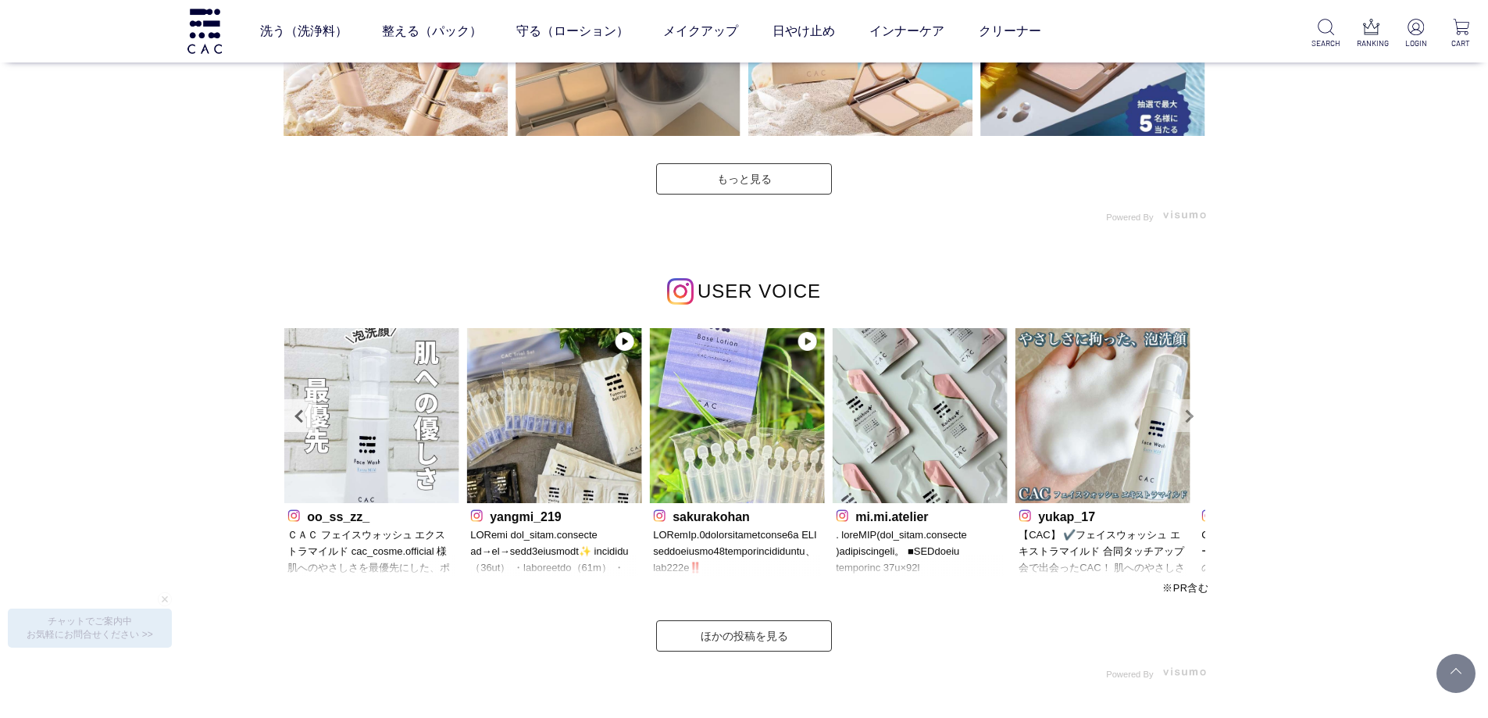
click at [1195, 415] on link "Next" at bounding box center [1189, 415] width 33 height 33
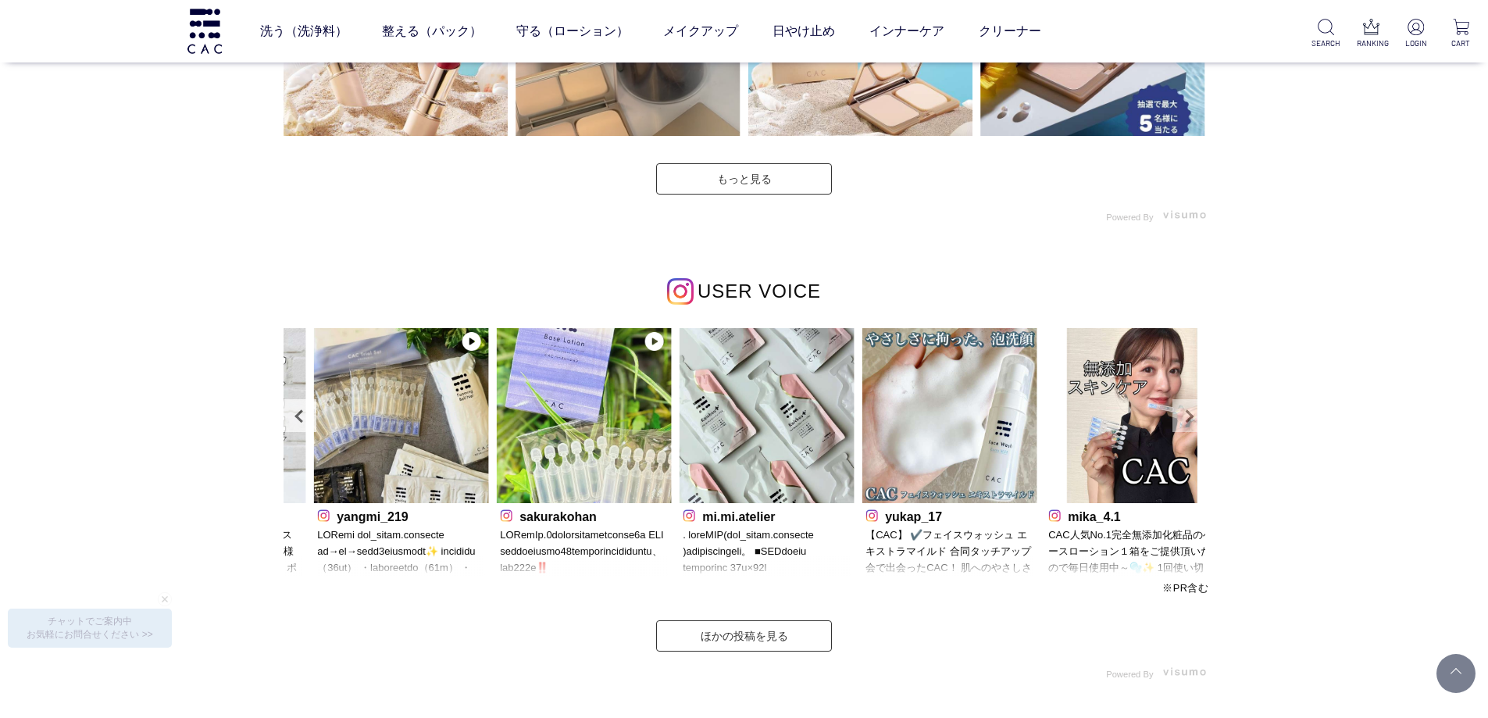
click at [1195, 415] on link "Next" at bounding box center [1189, 415] width 33 height 33
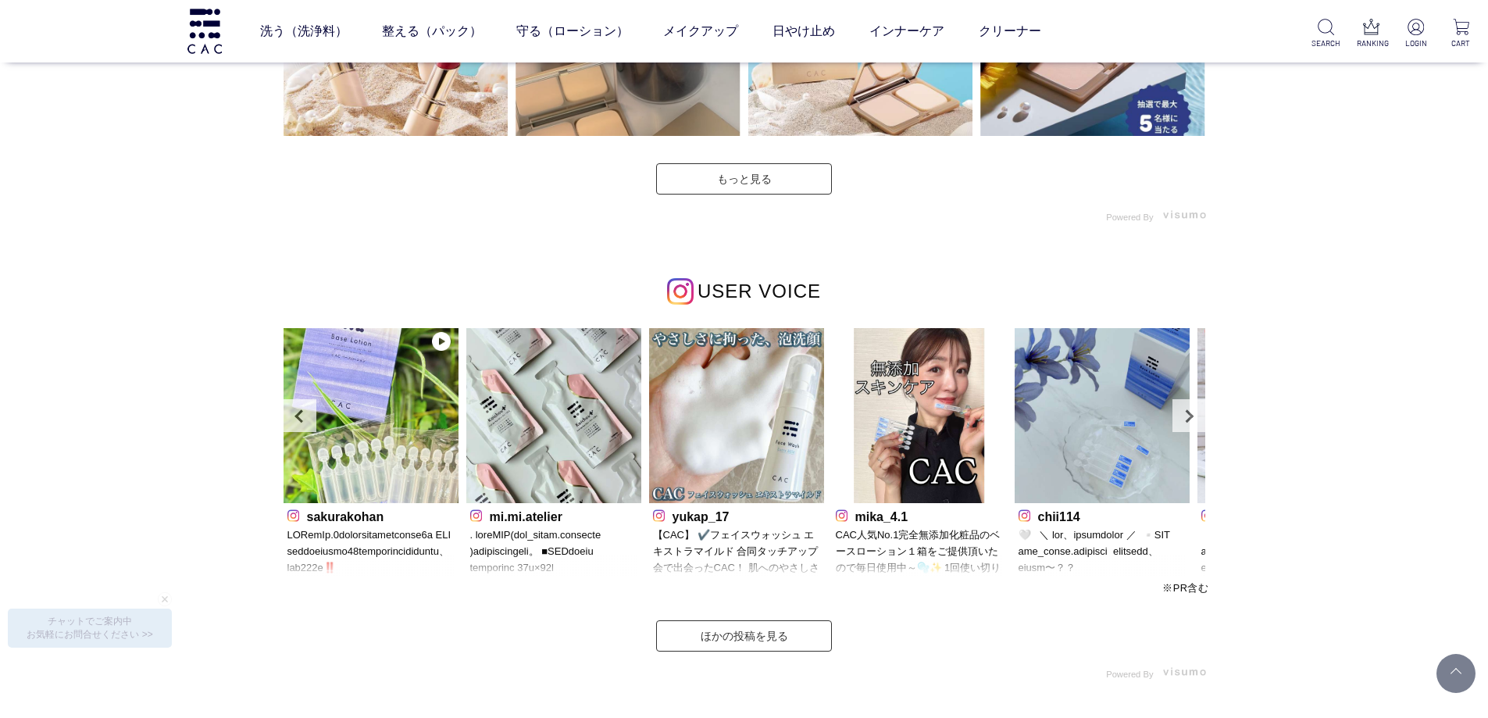
click at [1261, 396] on div "INSTAGRAM インスタグラム" at bounding box center [744, 110] width 1488 height 1304
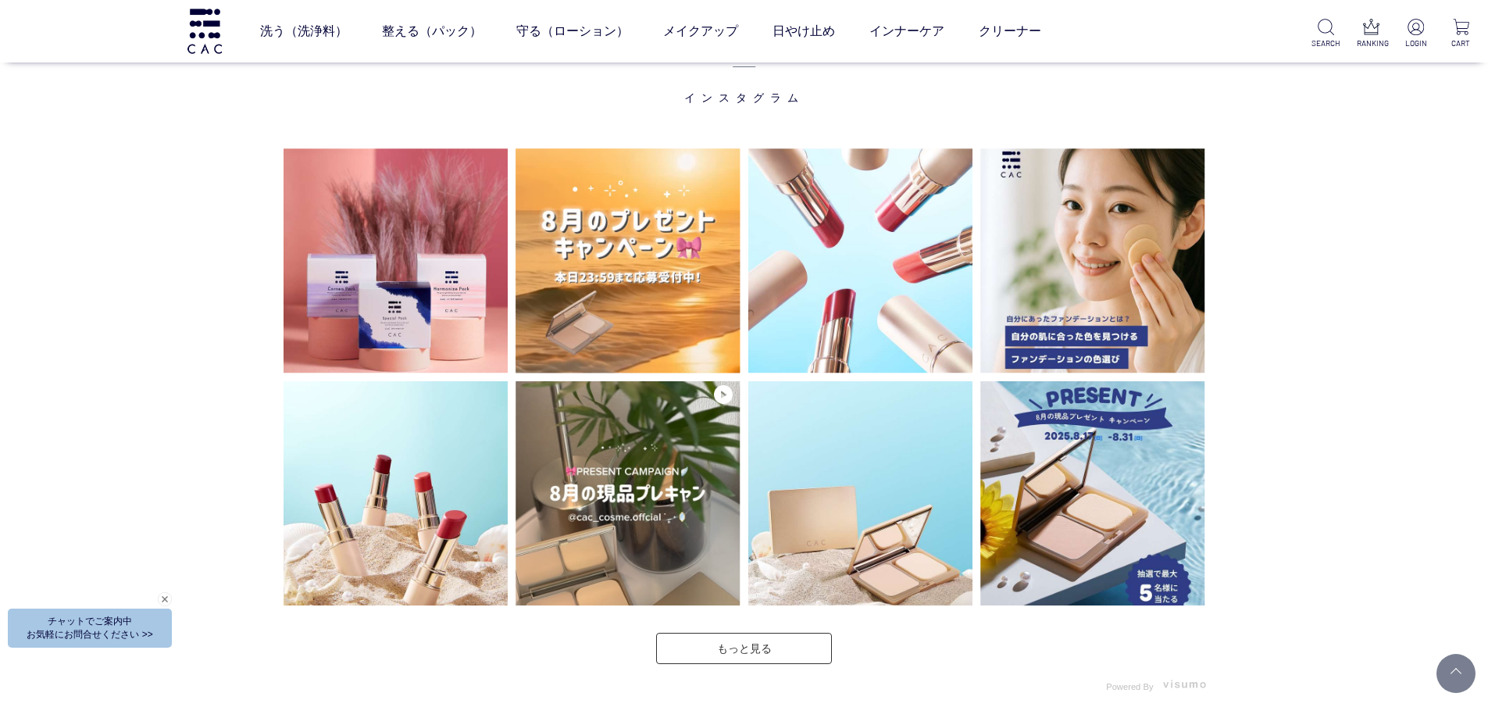
scroll to position [4219, 0]
click at [186, 372] on div "INSTAGRAM インスタグラム" at bounding box center [744, 579] width 1488 height 1304
click at [194, 206] on div "INSTAGRAM インスタグラム" at bounding box center [744, 579] width 1488 height 1304
